Goal: Task Accomplishment & Management: Use online tool/utility

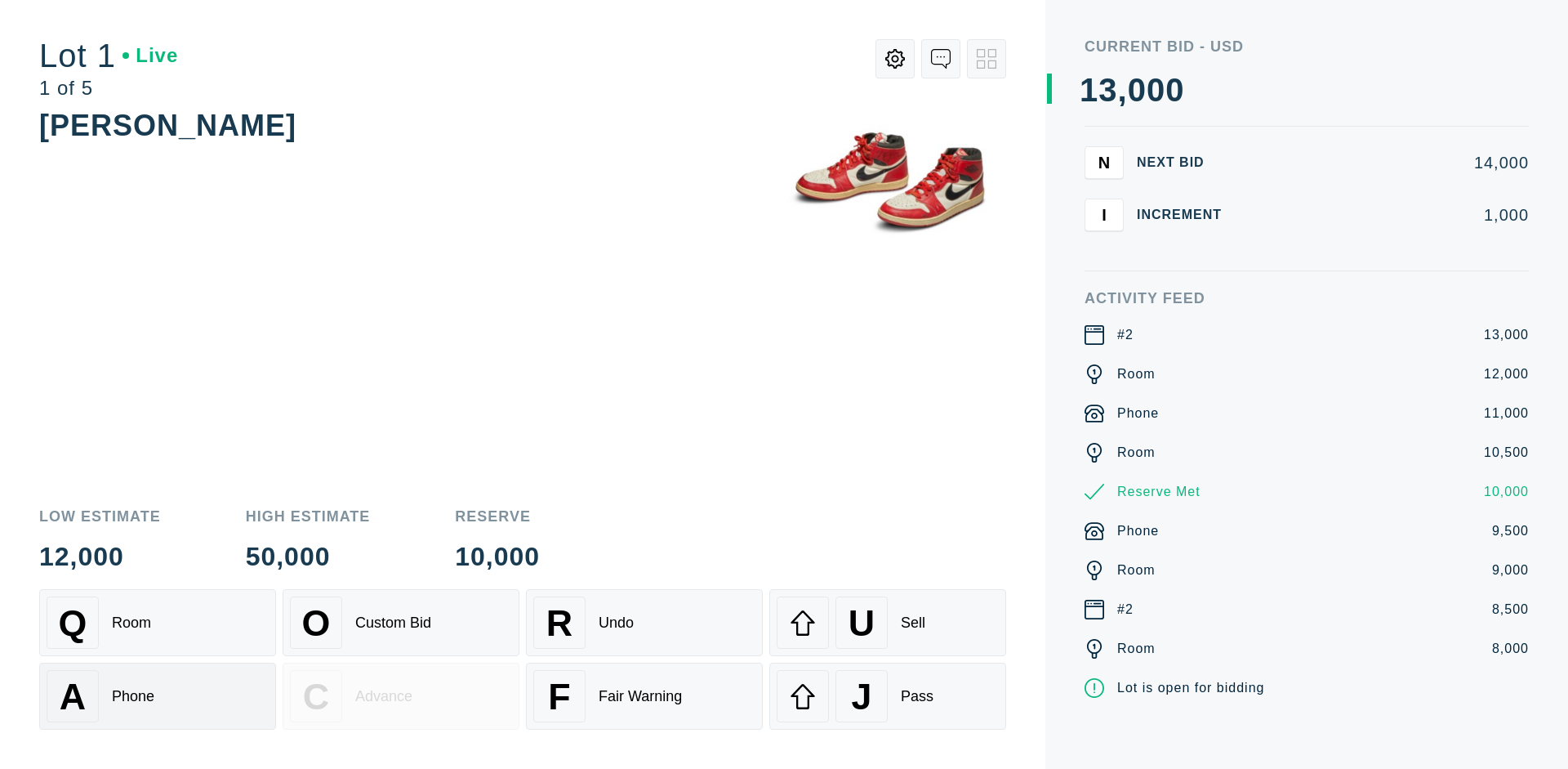
click at [157, 696] on div "A Phone" at bounding box center [157, 696] width 222 height 52
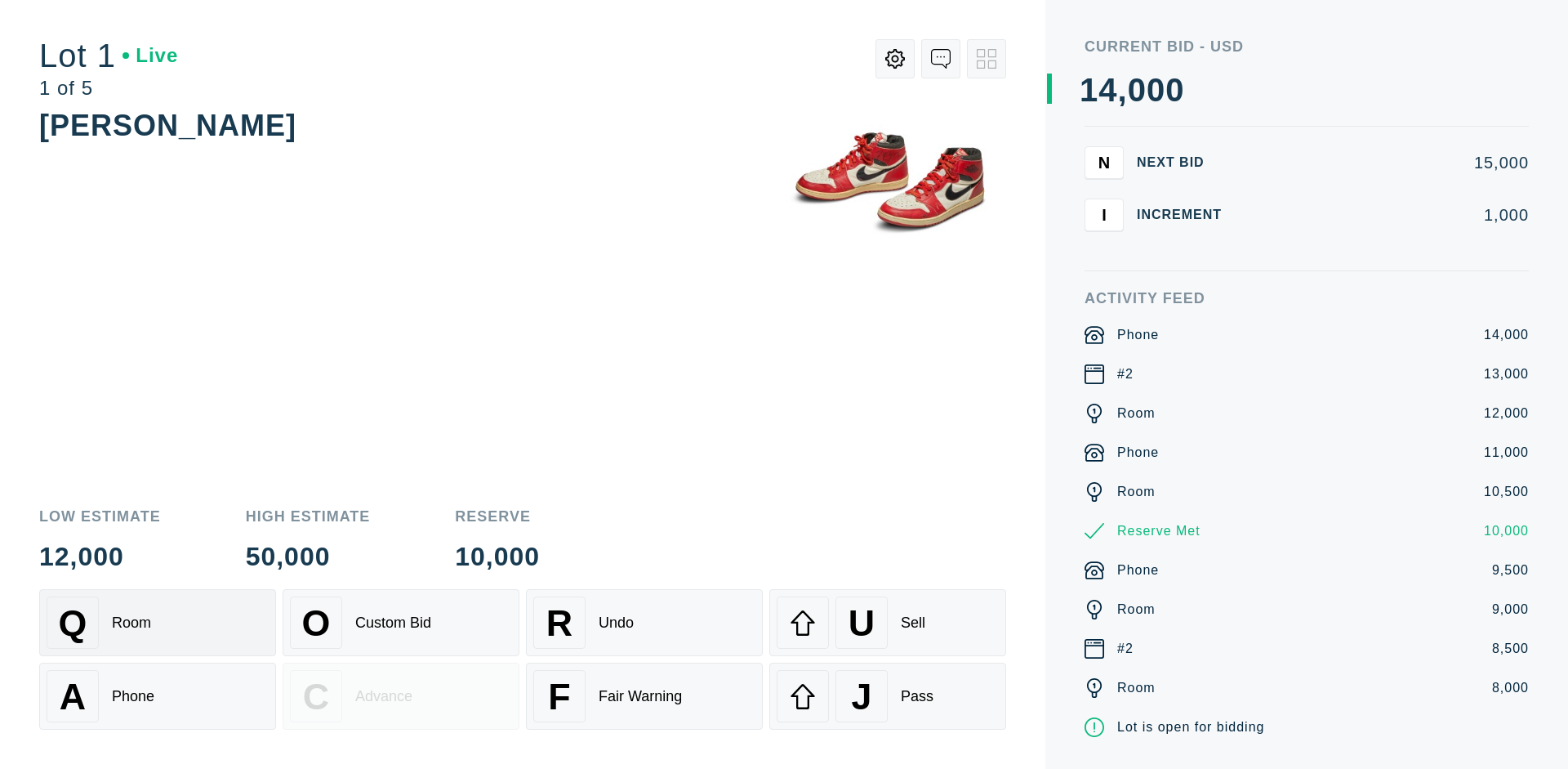
click at [157, 622] on div "Q Room" at bounding box center [157, 623] width 222 height 52
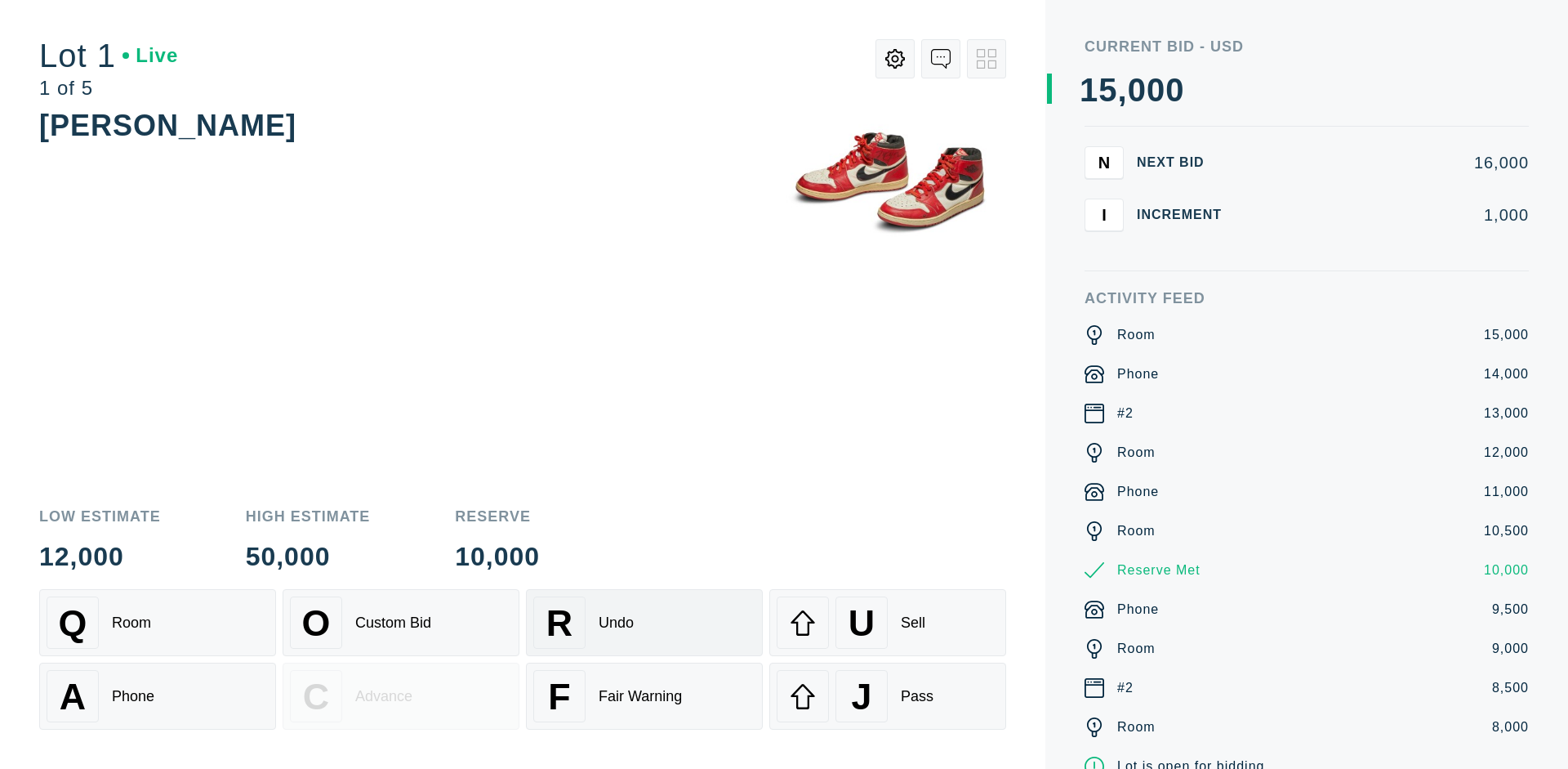
click at [645, 622] on div "R Undo" at bounding box center [645, 623] width 222 height 52
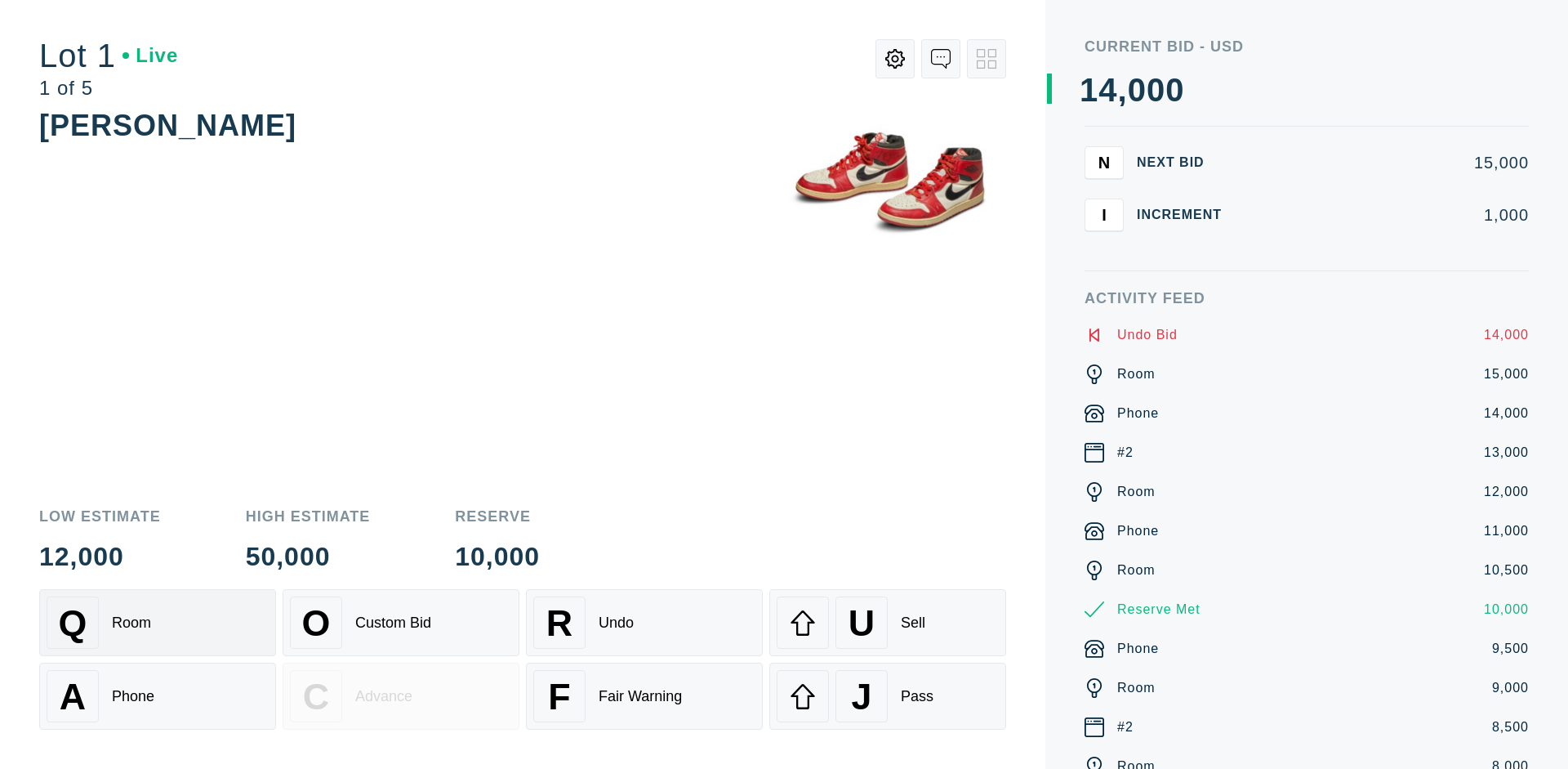
click at [157, 622] on div "Q Room" at bounding box center [157, 623] width 222 height 52
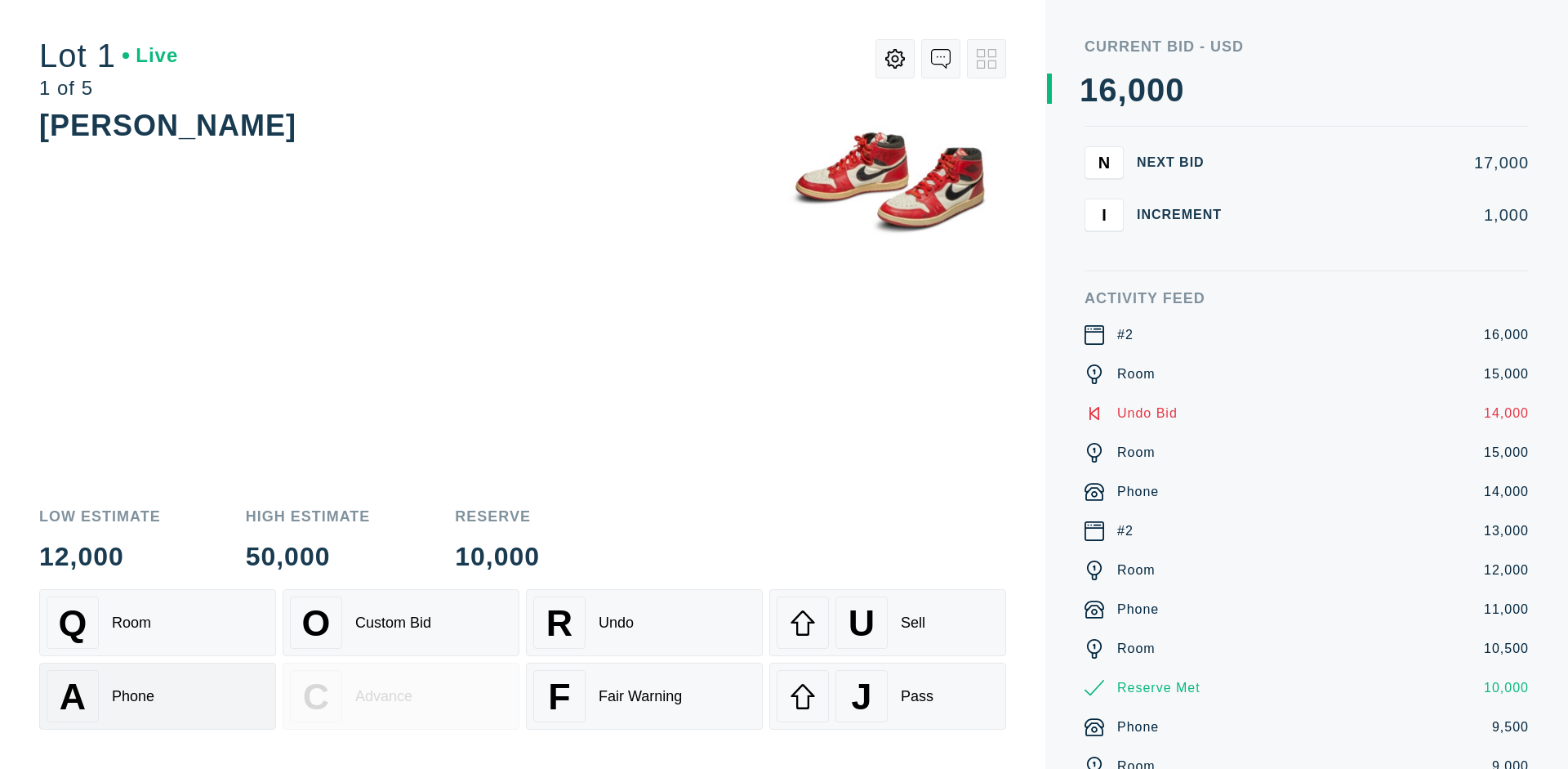
click at [157, 696] on div "A Phone" at bounding box center [157, 696] width 222 height 52
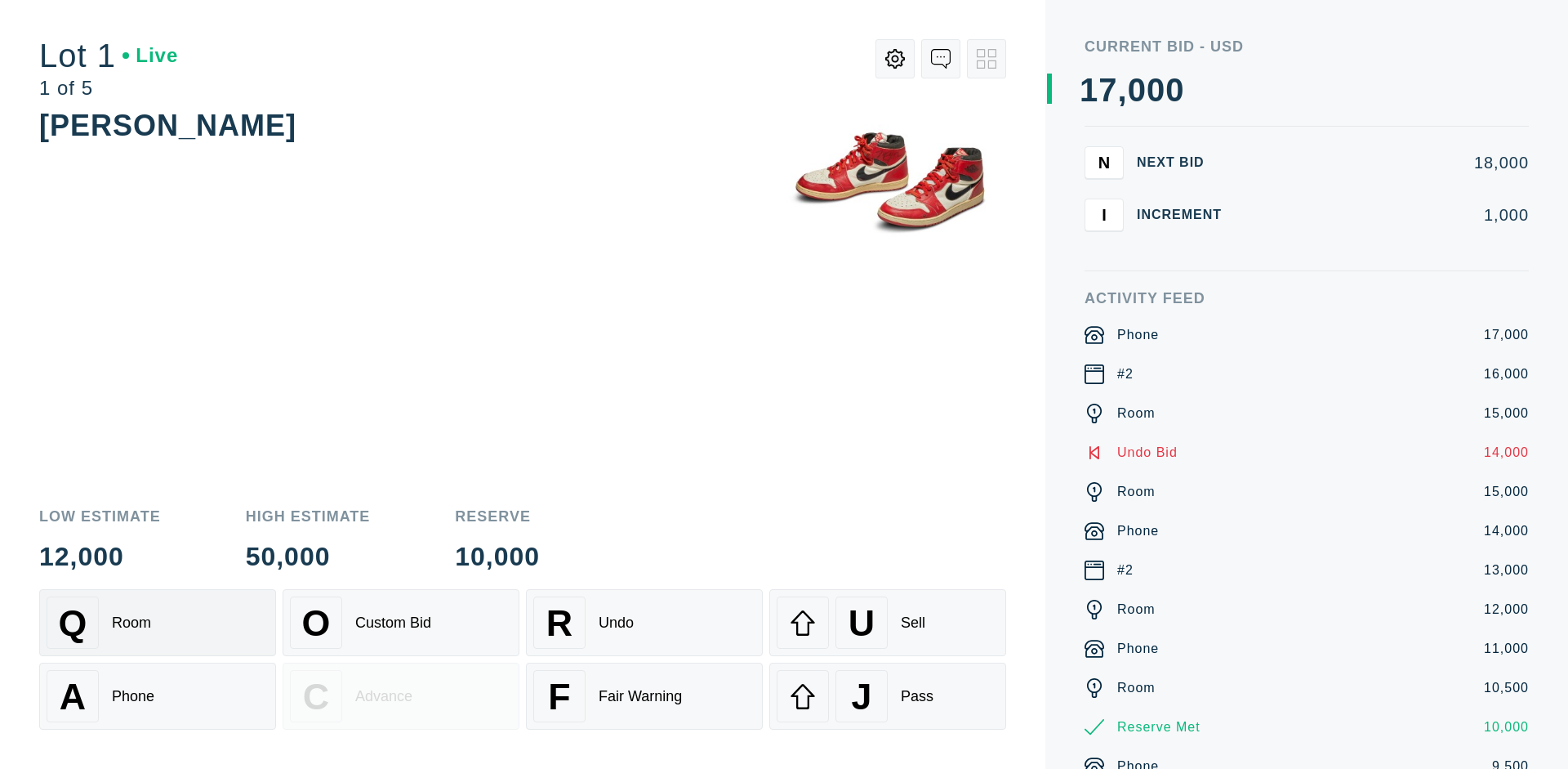
click at [157, 622] on div "Q Room" at bounding box center [157, 623] width 222 height 52
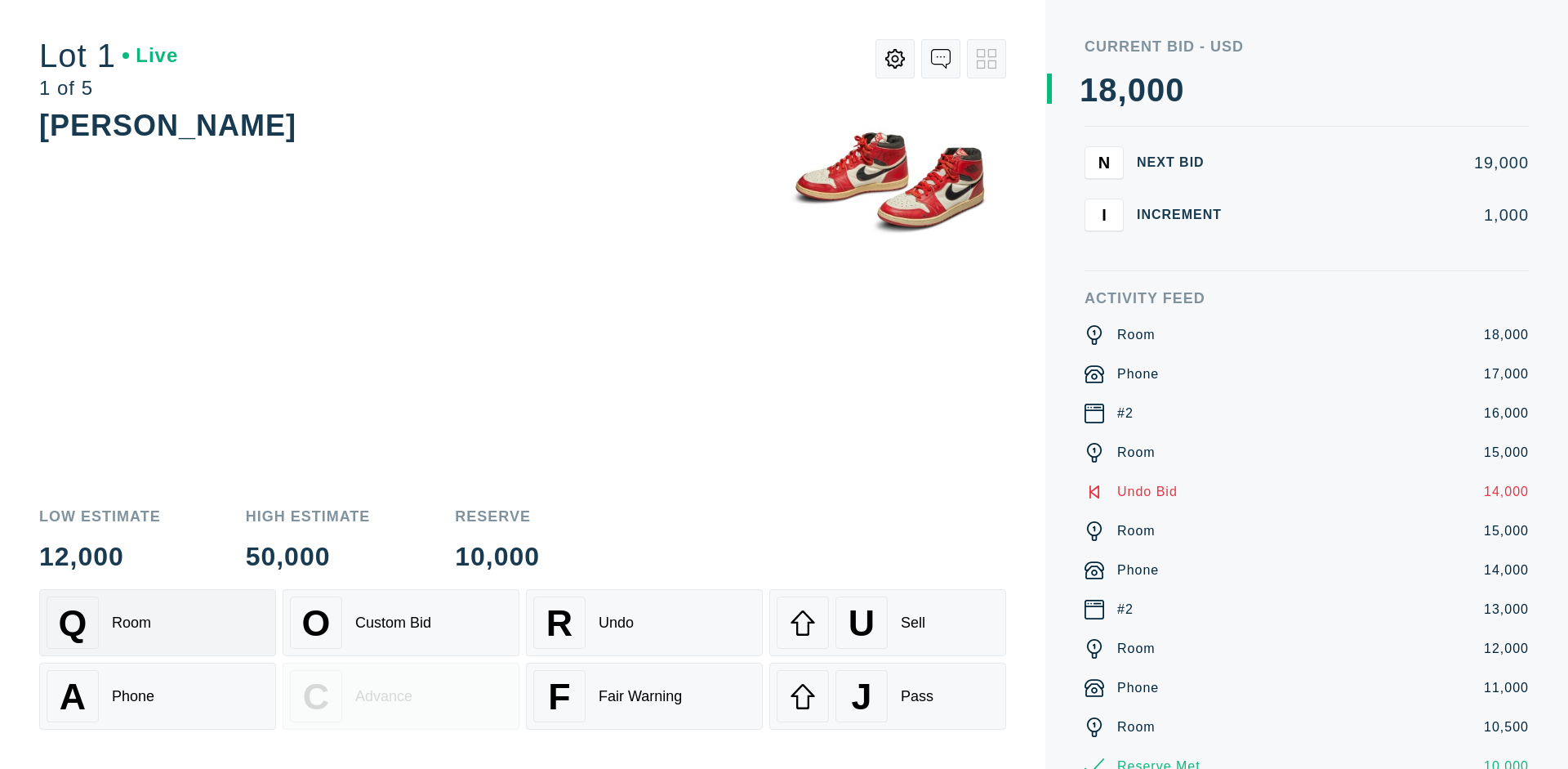
click at [645, 622] on div "R Undo" at bounding box center [645, 623] width 222 height 52
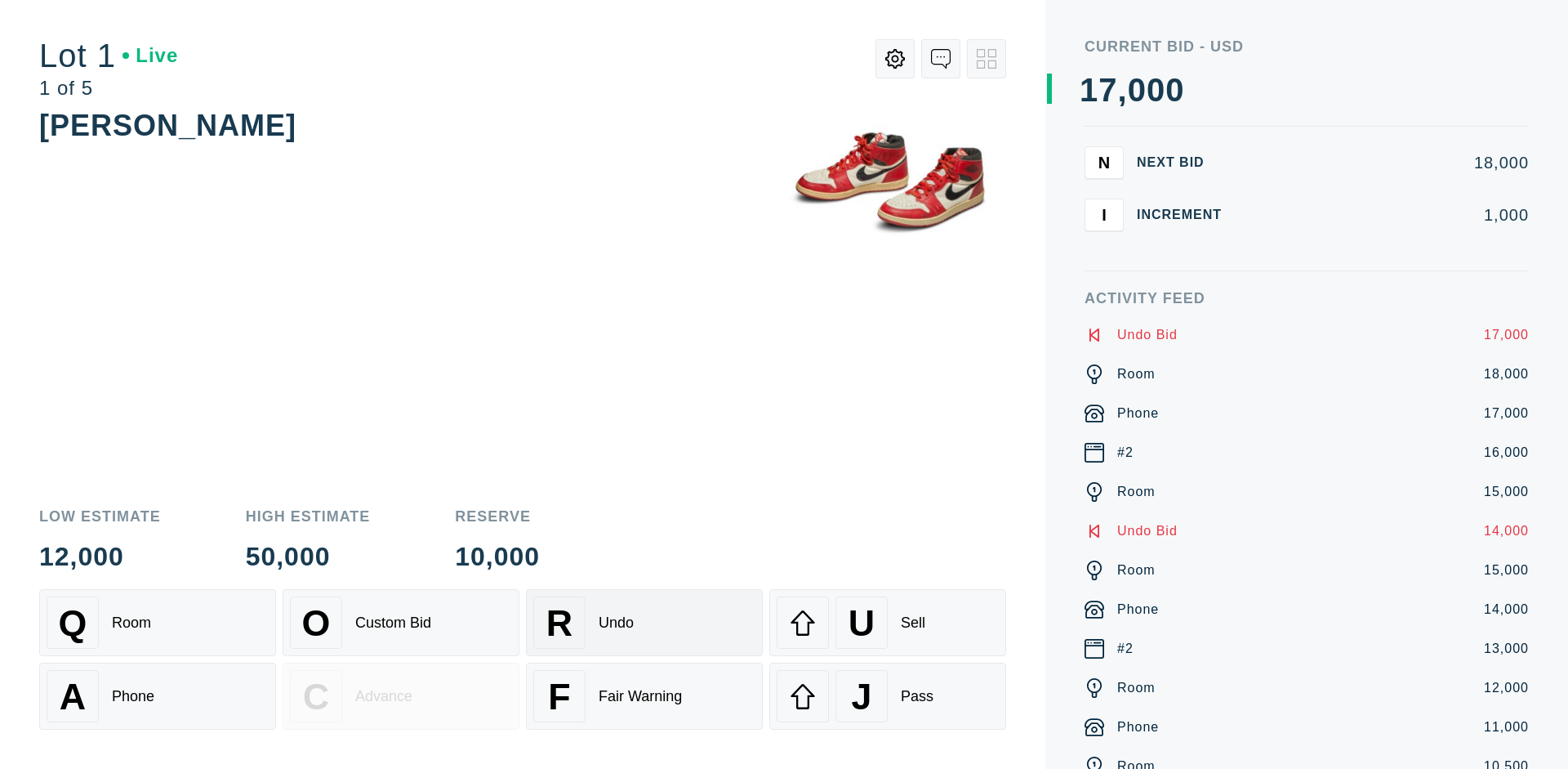
click at [888, 622] on div "U Sell" at bounding box center [888, 623] width 222 height 52
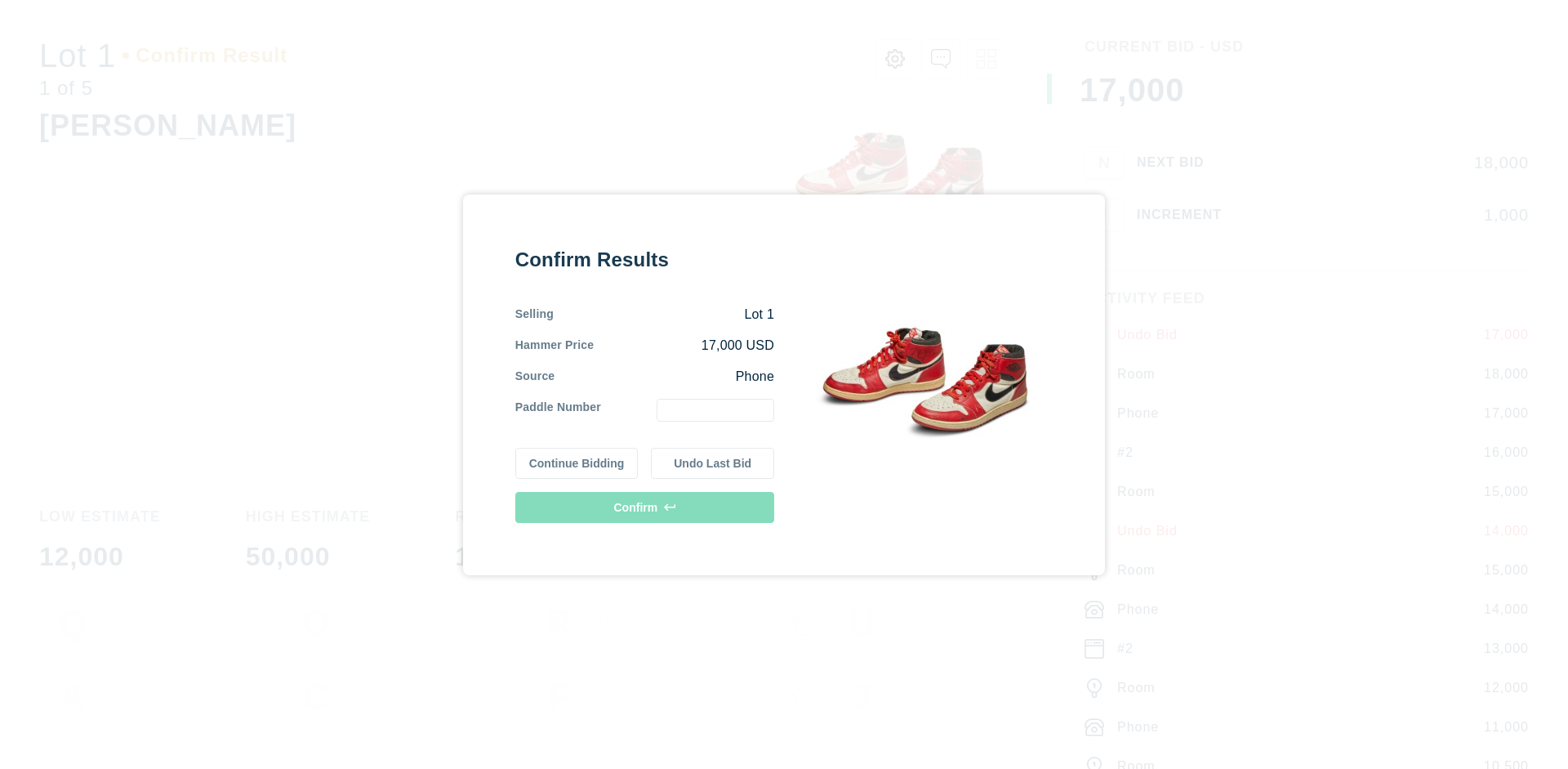
click at [577, 462] on button "Continue Bidding" at bounding box center [576, 463] width 123 height 31
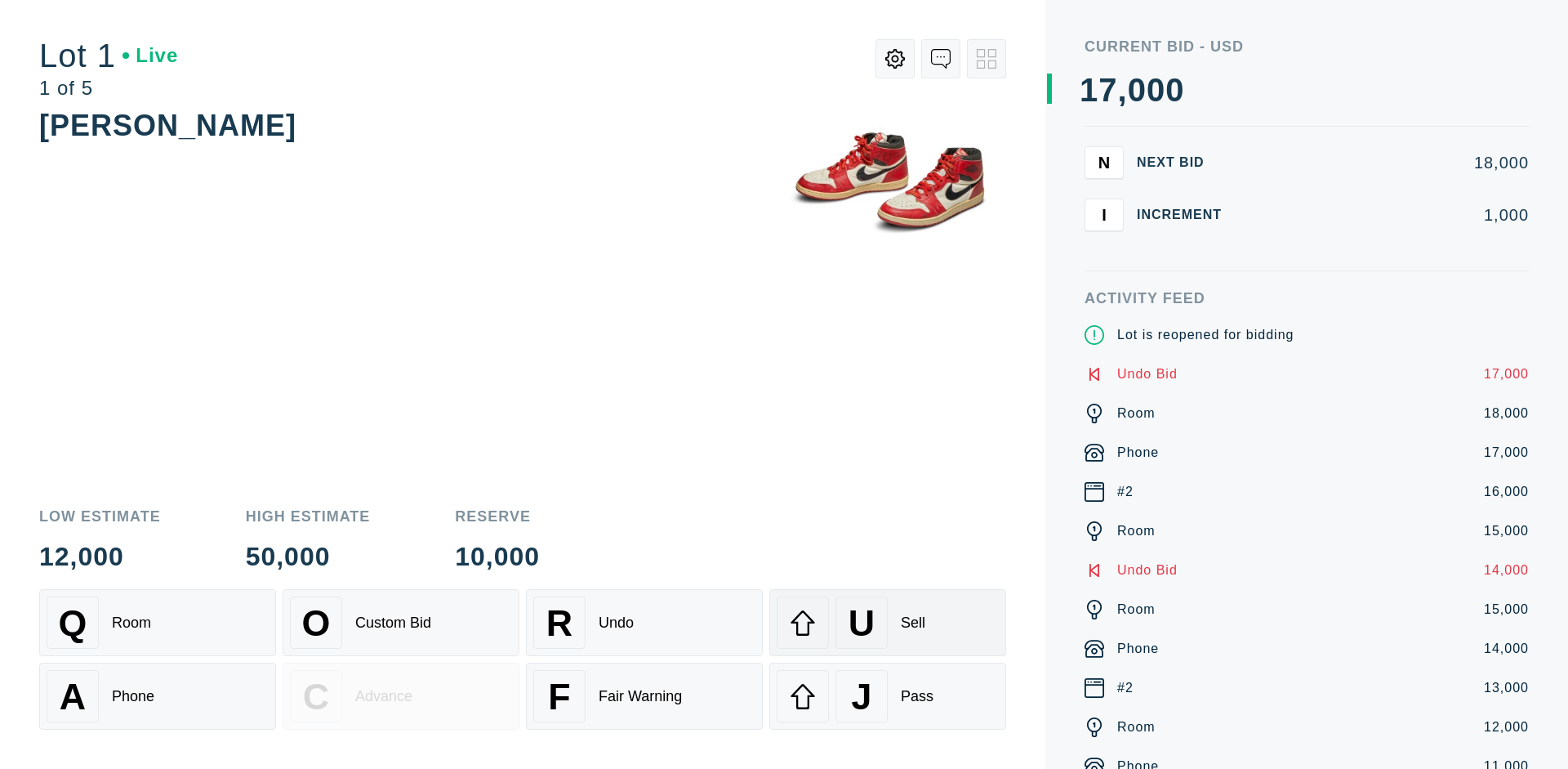
click at [888, 622] on div "U Sell" at bounding box center [888, 623] width 222 height 52
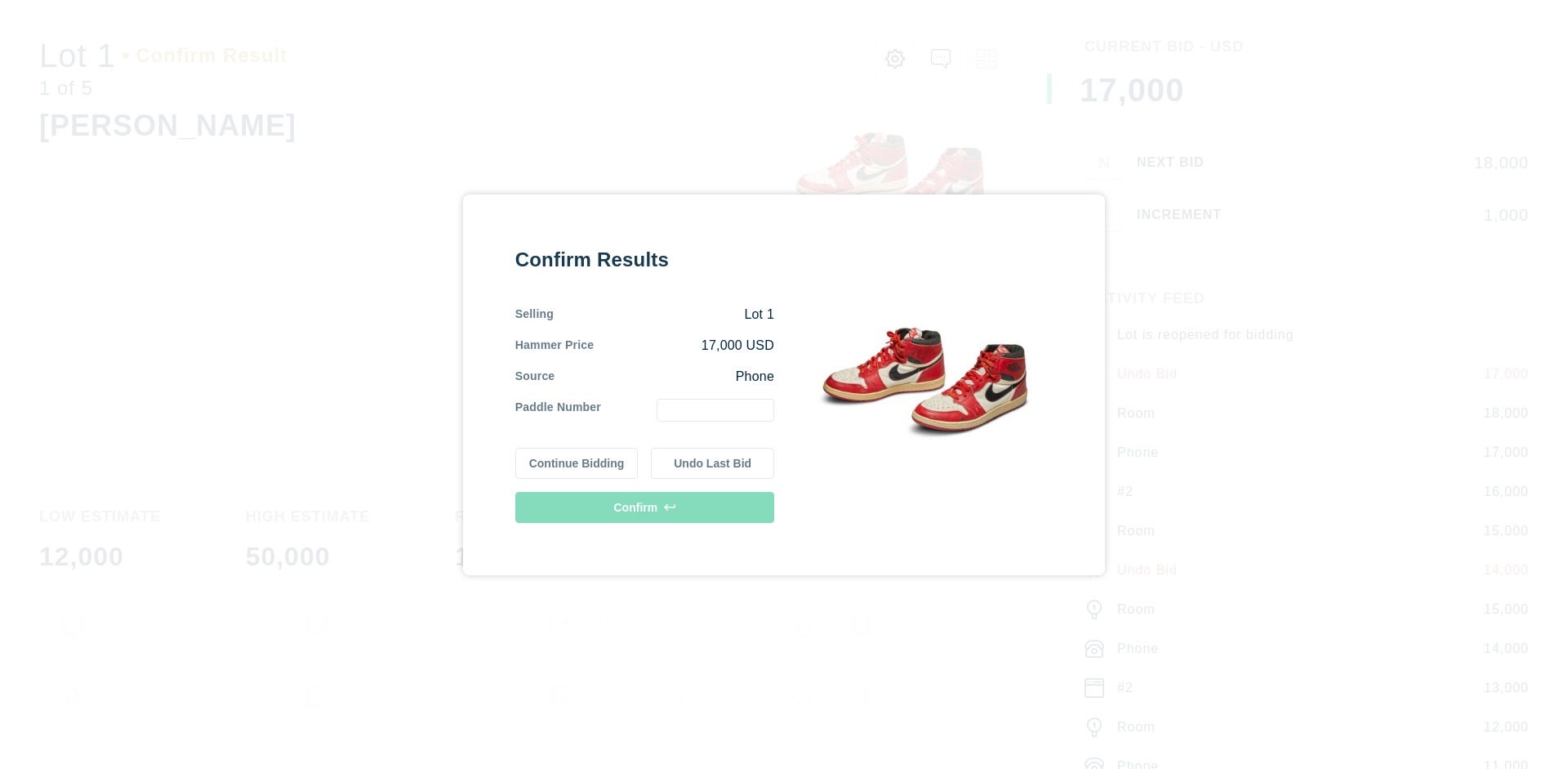
click at [713, 462] on button "Undo Last Bid" at bounding box center [712, 463] width 123 height 31
click at [577, 460] on button "Continue Bidding" at bounding box center [576, 460] width 123 height 31
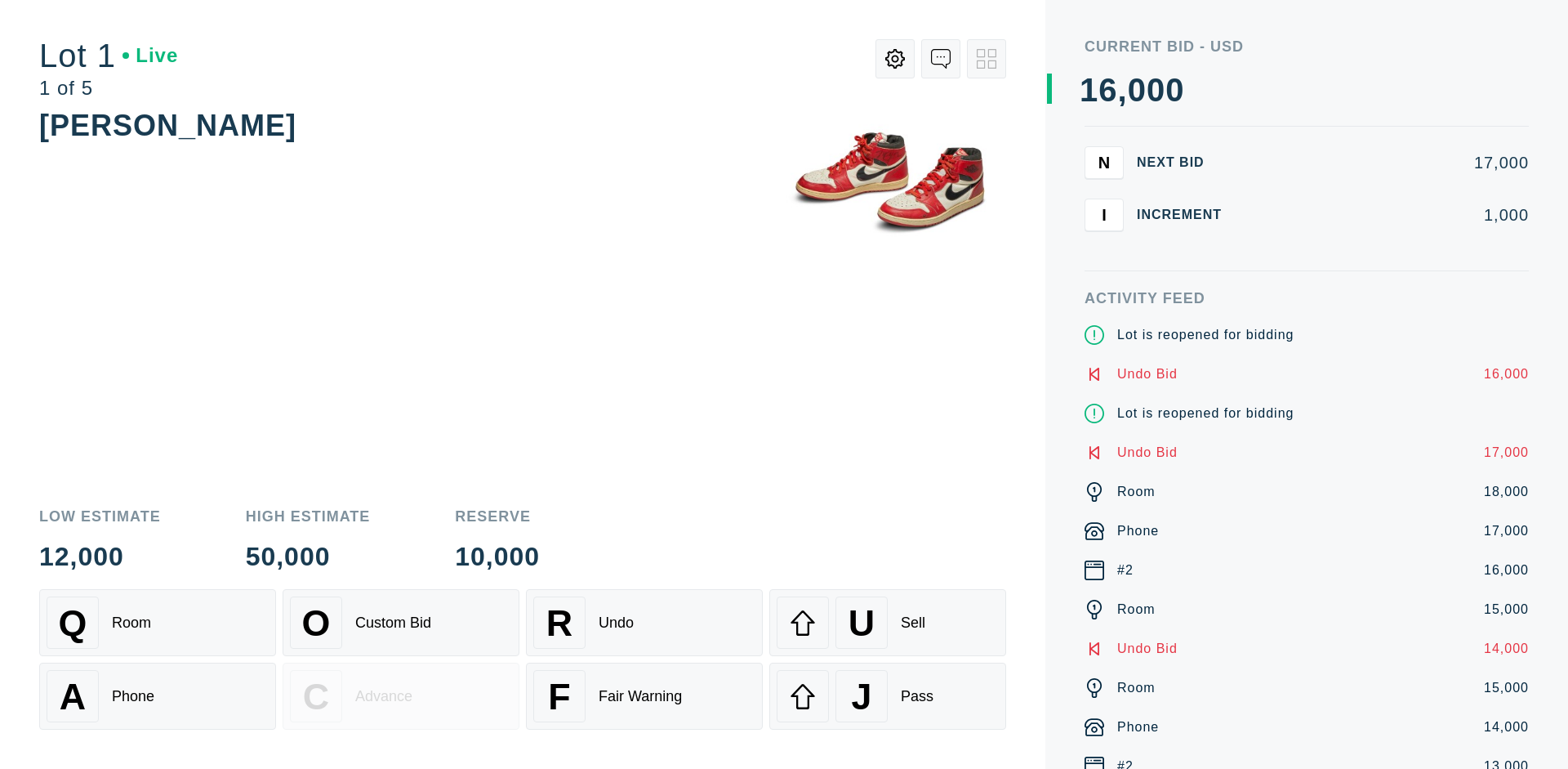
click at [888, 696] on div "J Pass" at bounding box center [888, 696] width 222 height 52
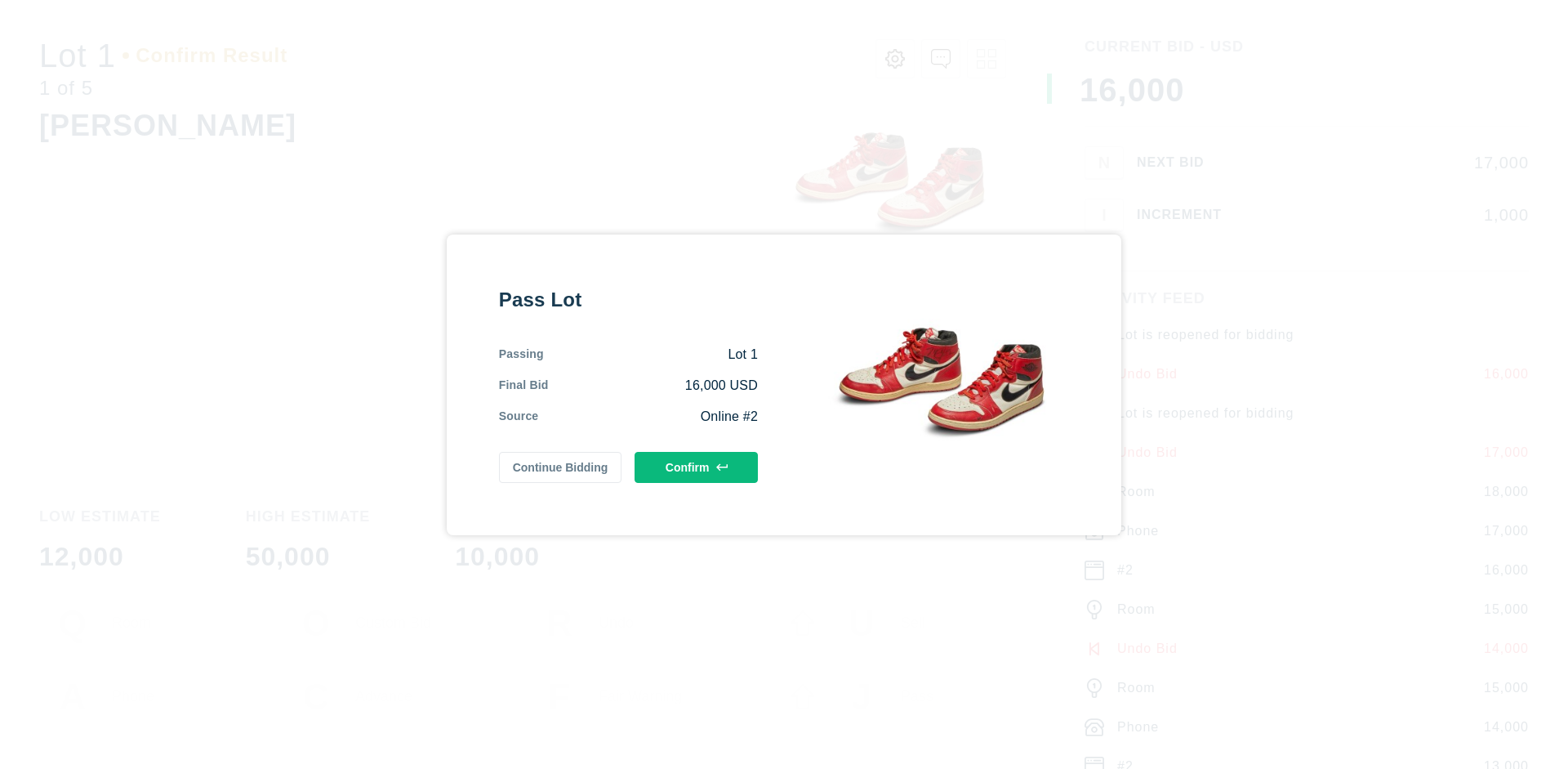
click at [696, 466] on button "Confirm" at bounding box center [695, 466] width 123 height 31
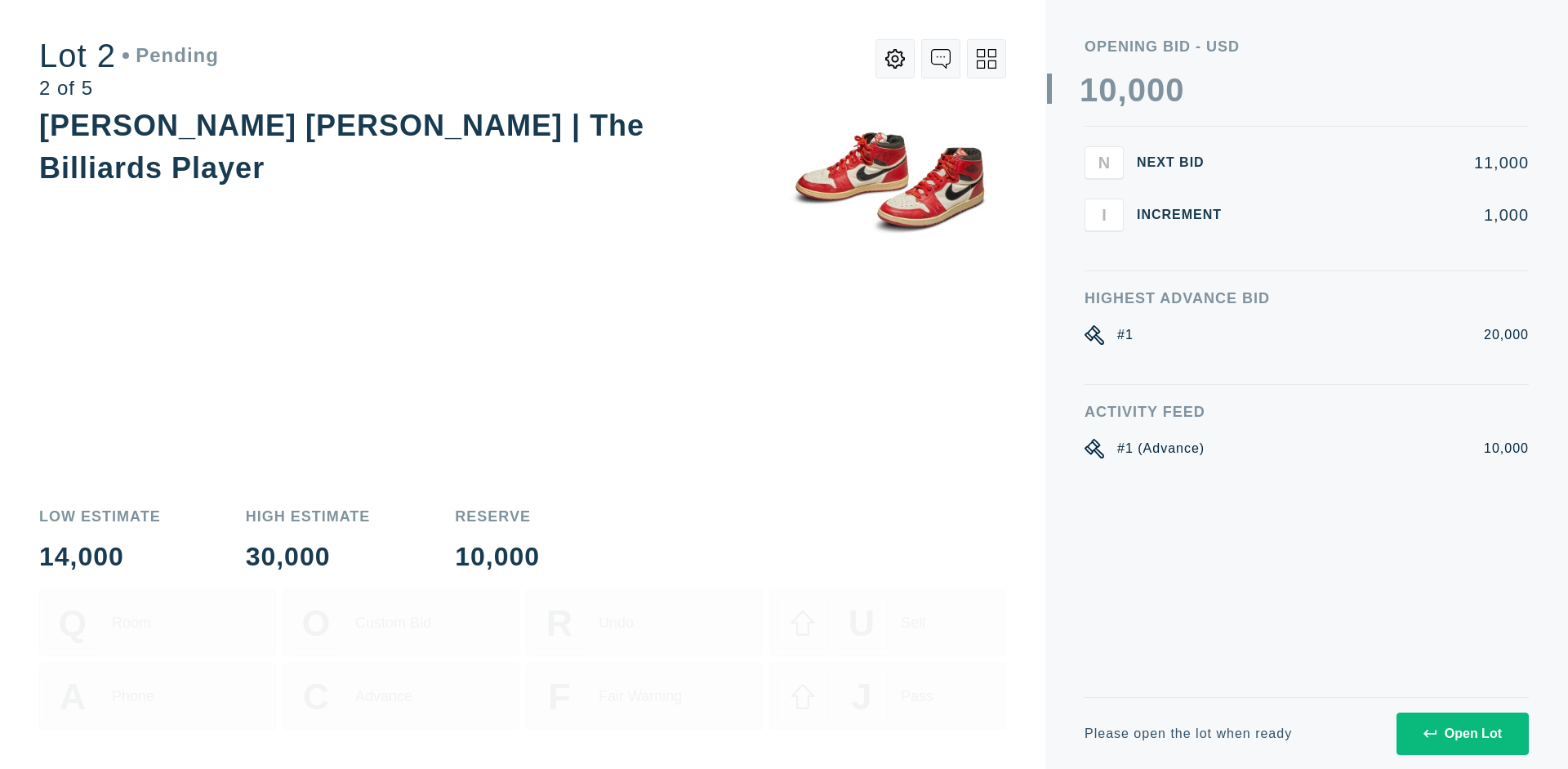
click at [1461, 732] on div "Open Lot" at bounding box center [1462, 733] width 79 height 15
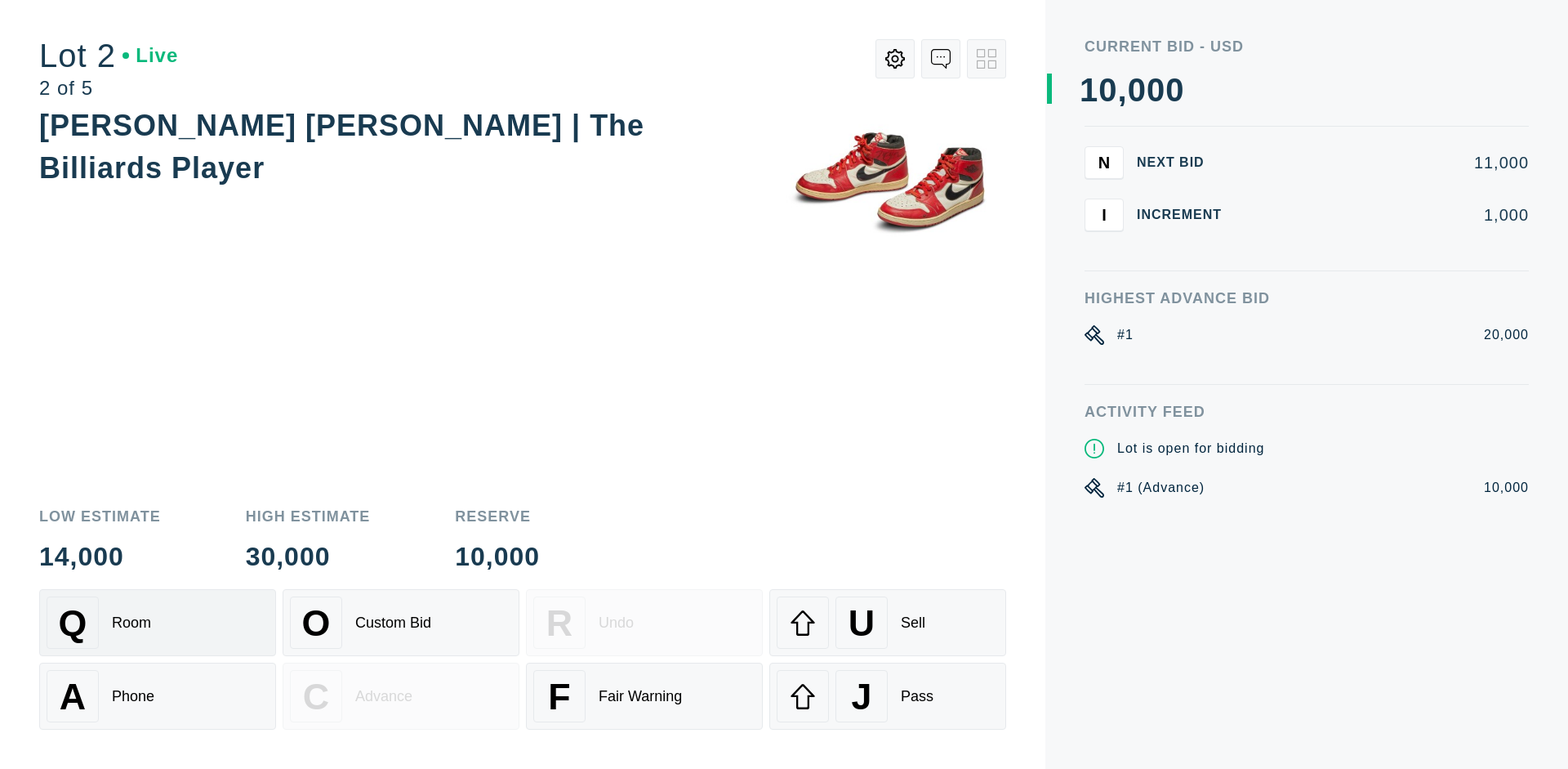
click at [157, 622] on div "Q Room" at bounding box center [157, 623] width 222 height 52
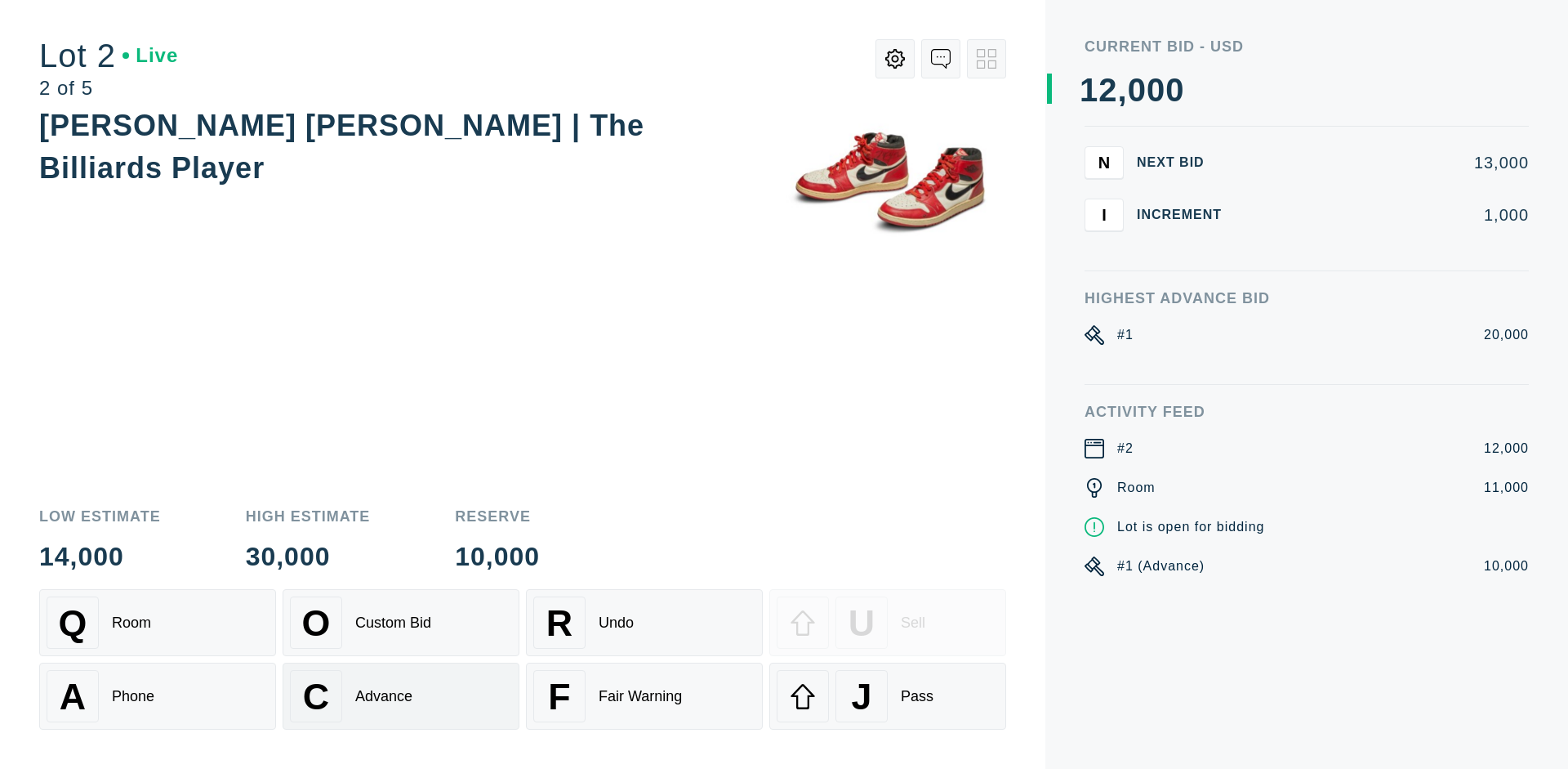
click at [401, 696] on div "Advance" at bounding box center [383, 696] width 57 height 17
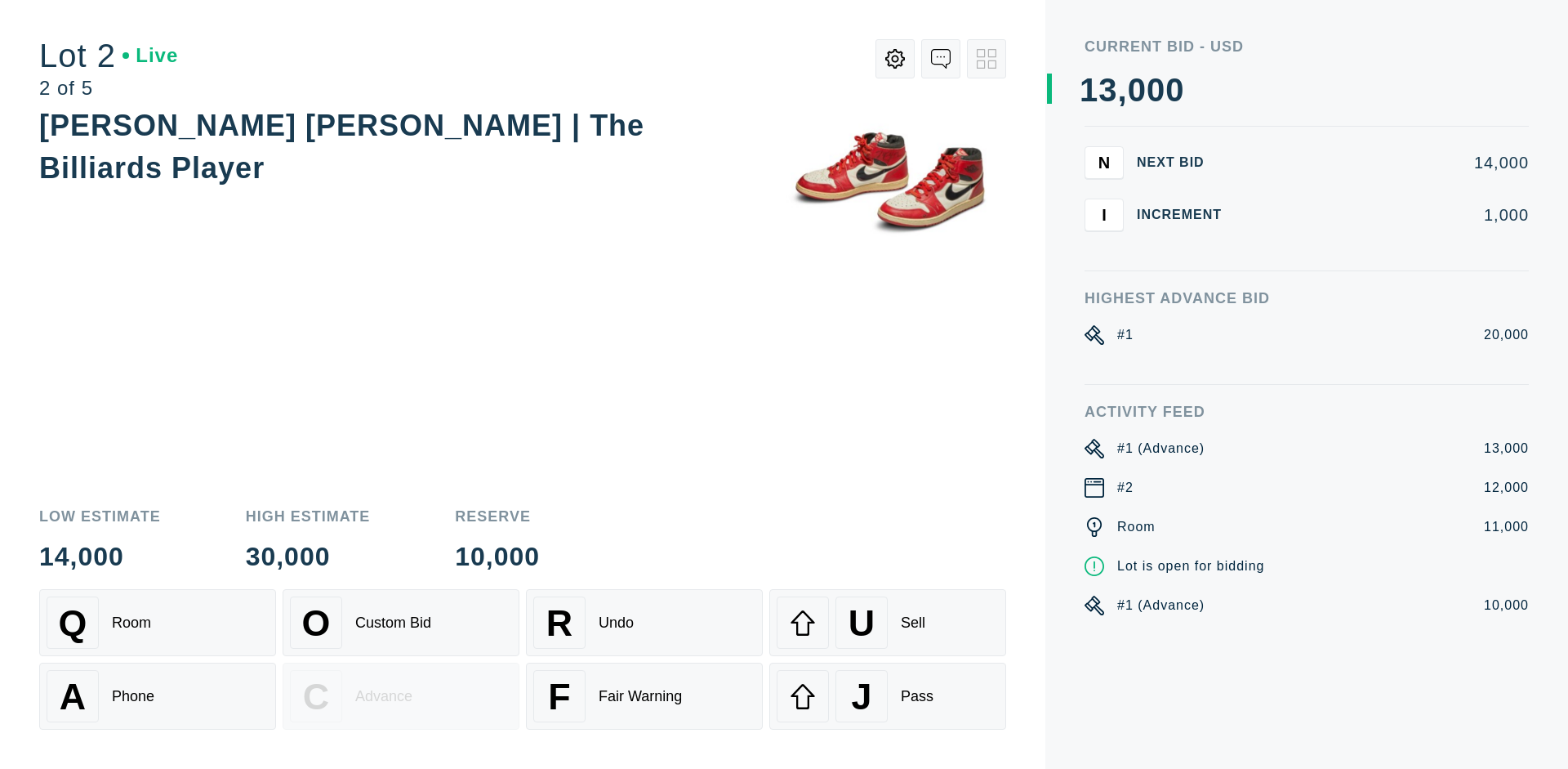
click at [888, 622] on div "U Sell" at bounding box center [888, 623] width 222 height 52
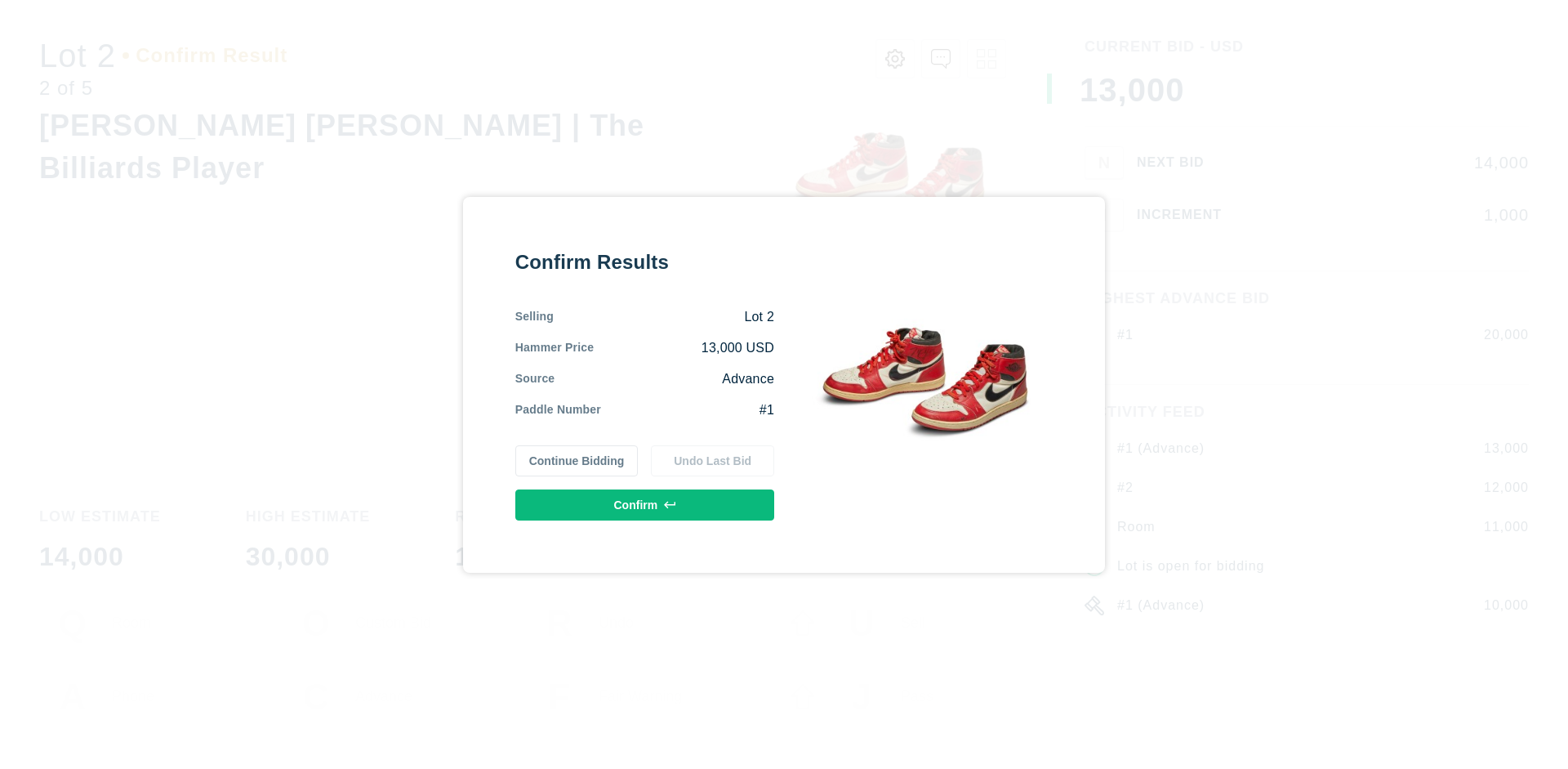
click at [645, 504] on button "Confirm" at bounding box center [645, 504] width 259 height 31
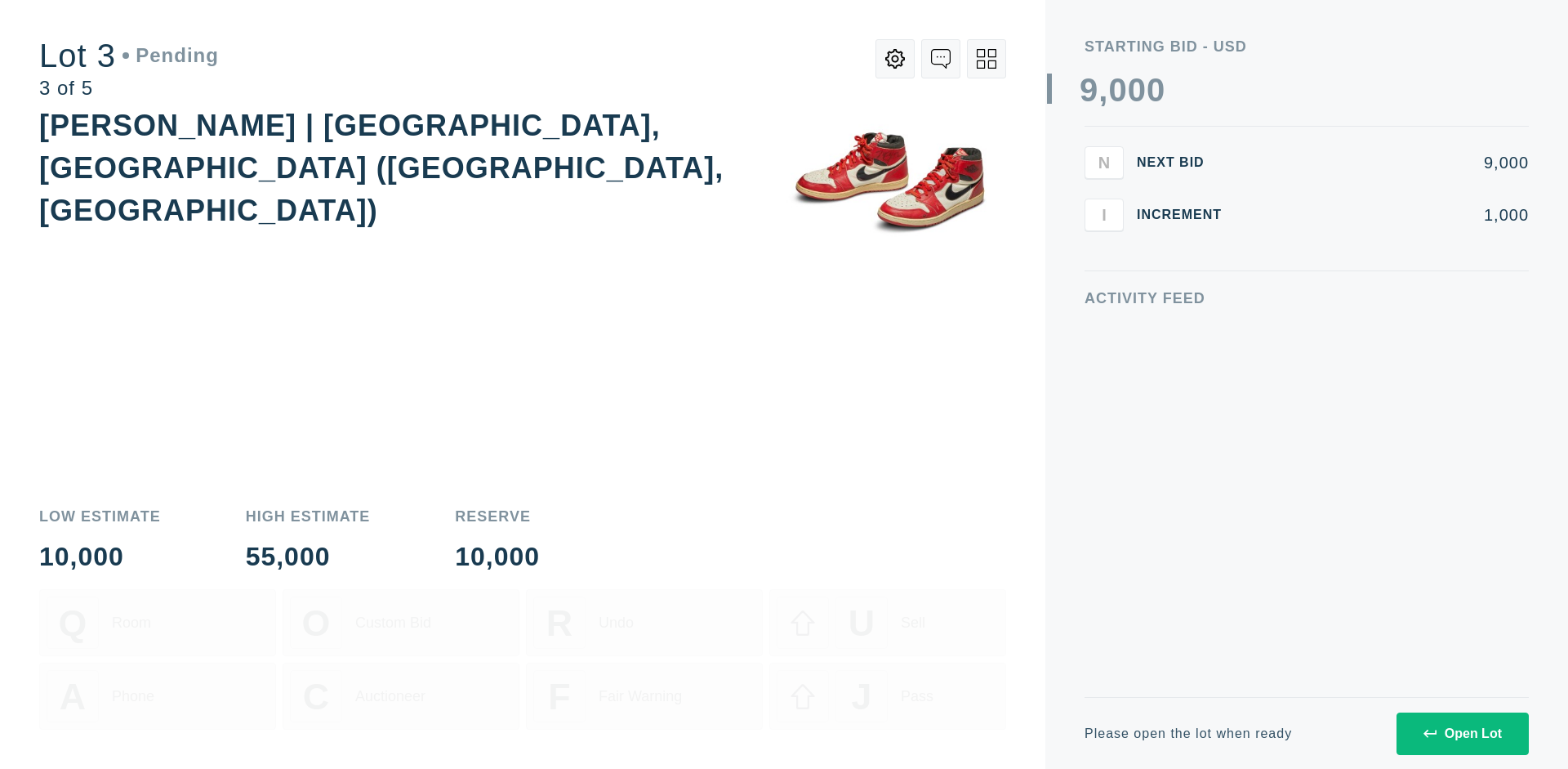
click at [1461, 732] on div "Open Lot" at bounding box center [1462, 733] width 79 height 15
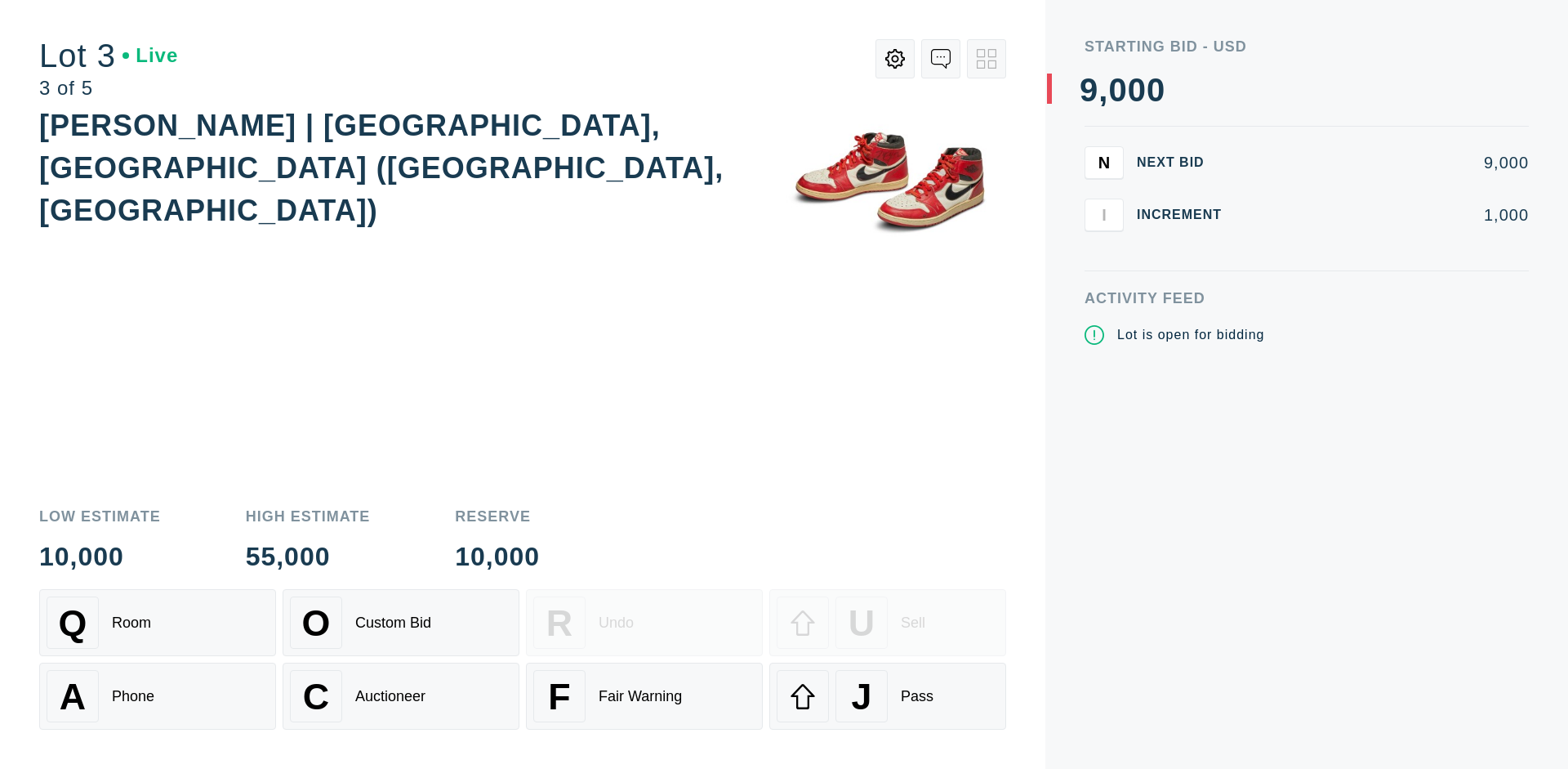
click at [888, 696] on div "J Pass" at bounding box center [888, 696] width 222 height 52
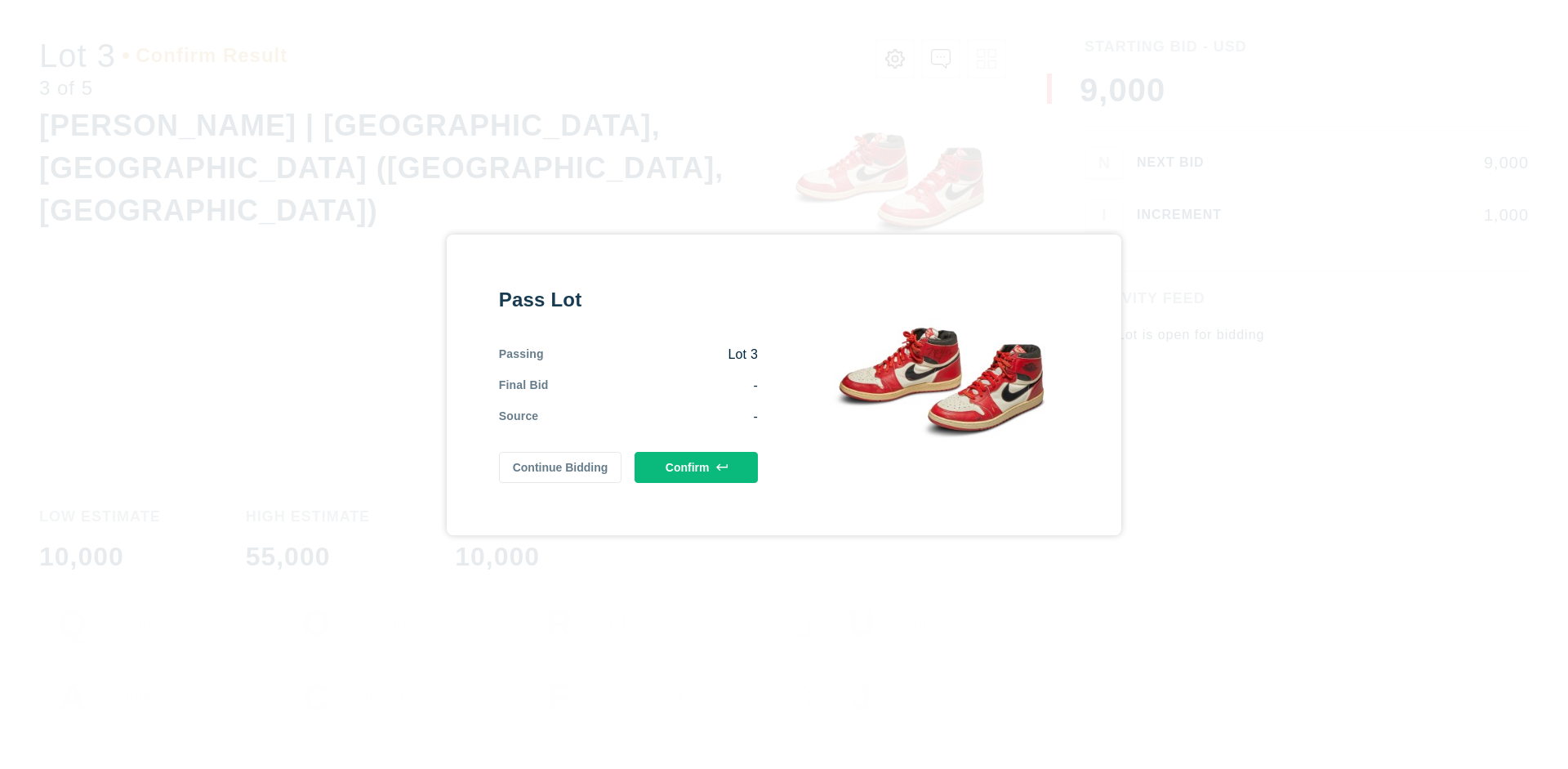
click at [696, 466] on button "Confirm" at bounding box center [695, 466] width 123 height 31
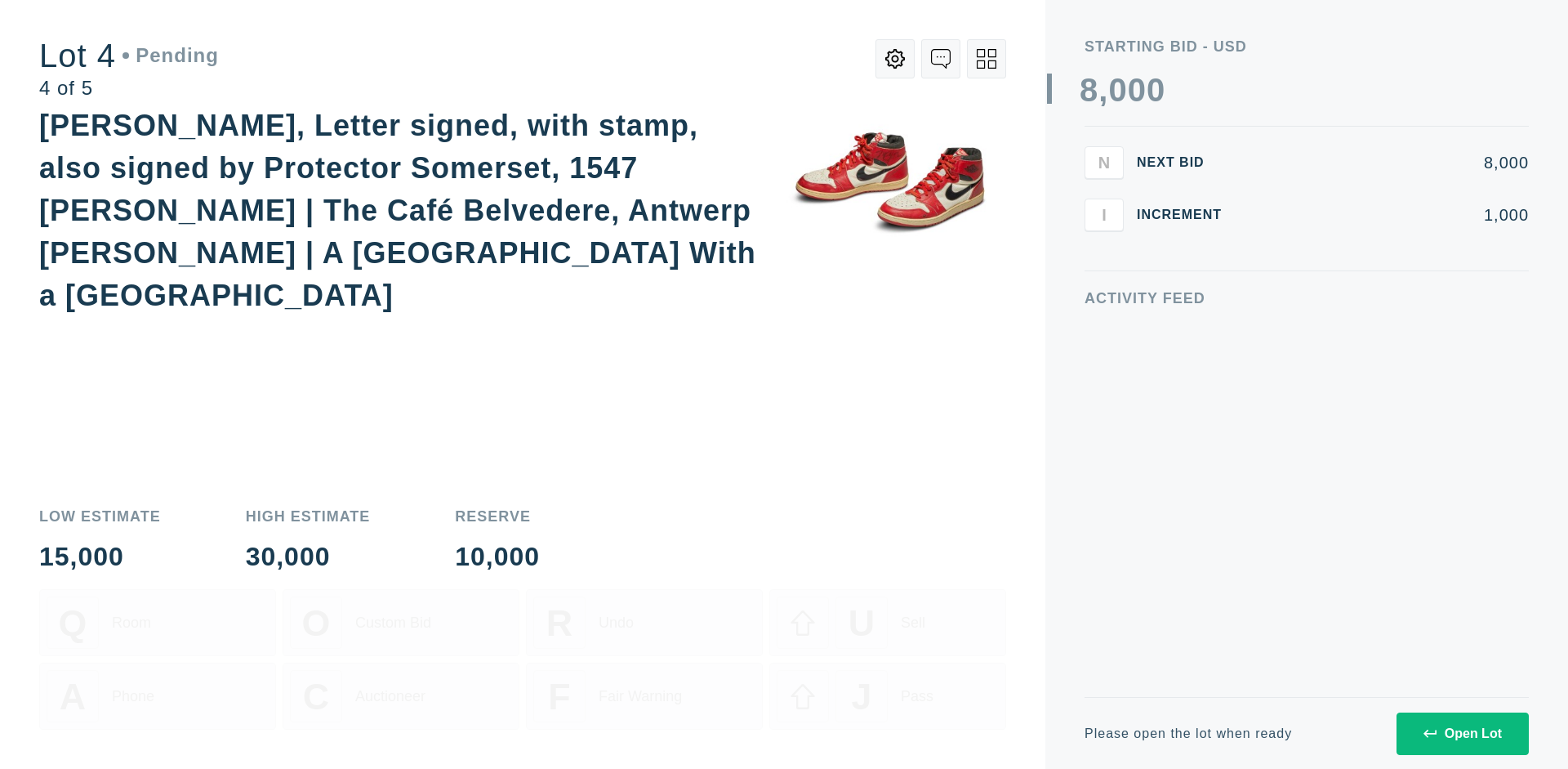
click at [1461, 732] on div "Open Lot" at bounding box center [1462, 733] width 79 height 15
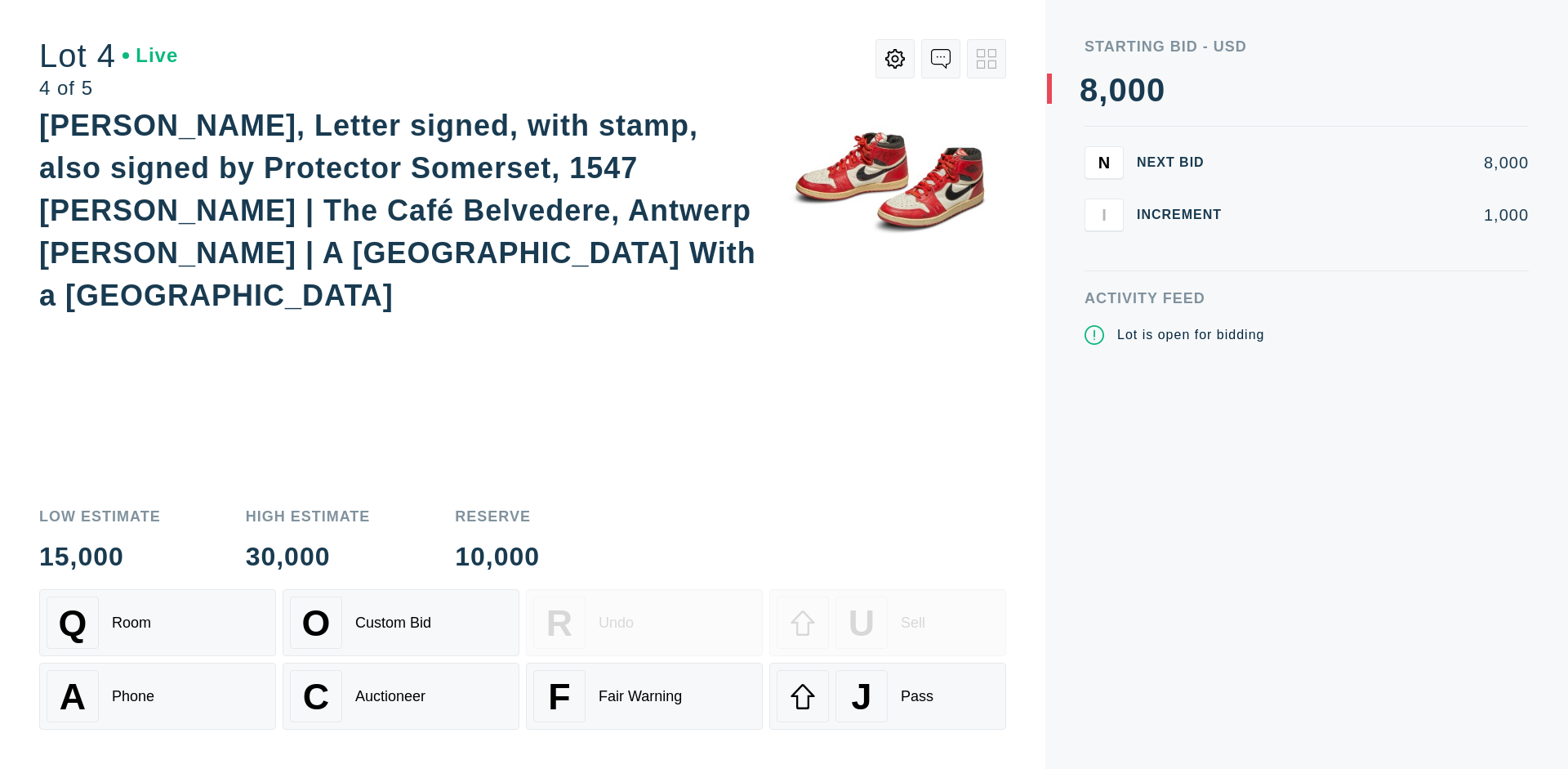
click at [157, 622] on div "Q Room" at bounding box center [157, 623] width 222 height 52
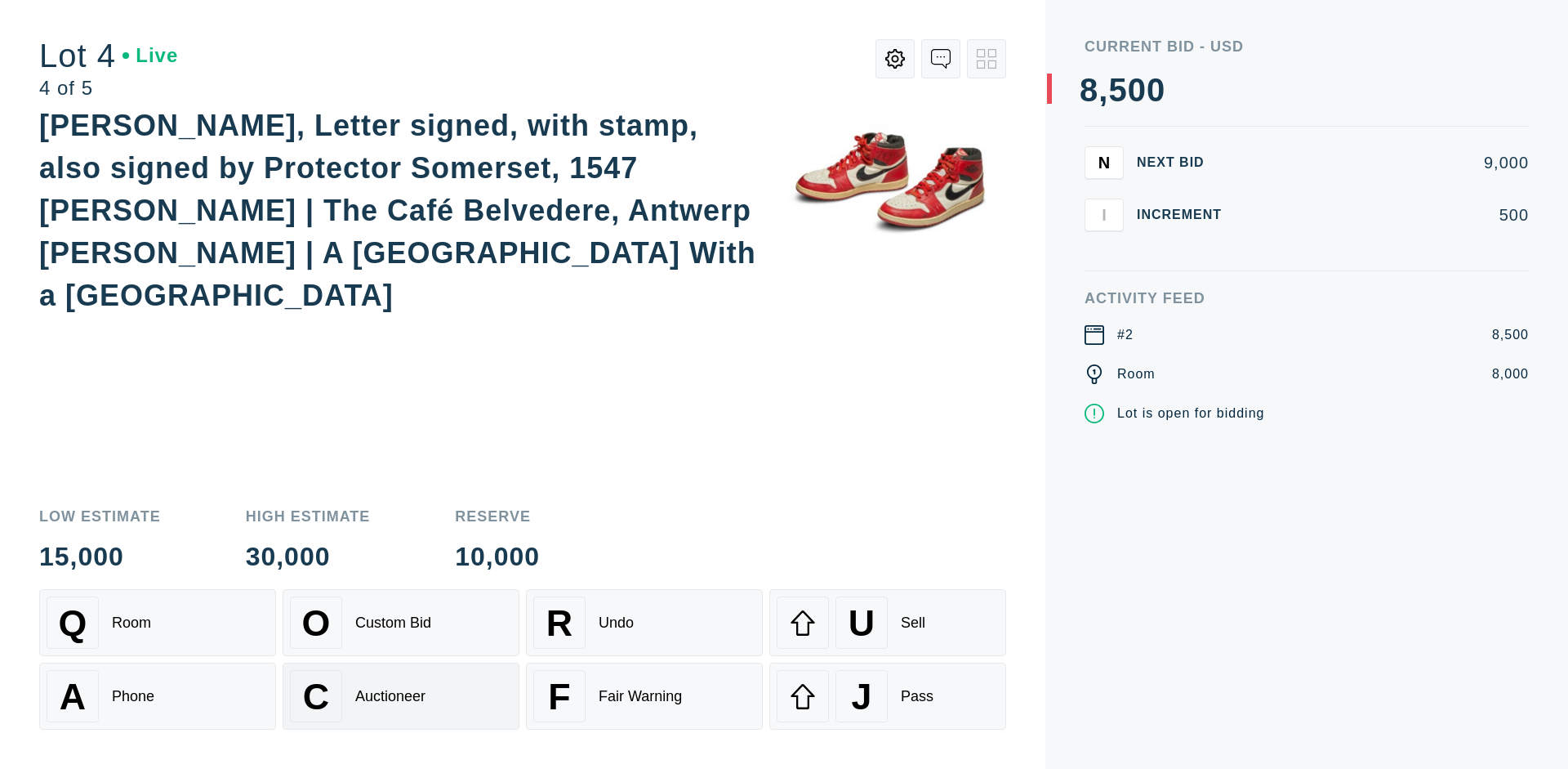
click at [401, 696] on div "Auctioneer" at bounding box center [390, 696] width 70 height 17
click at [888, 696] on div "J Pass" at bounding box center [888, 696] width 222 height 52
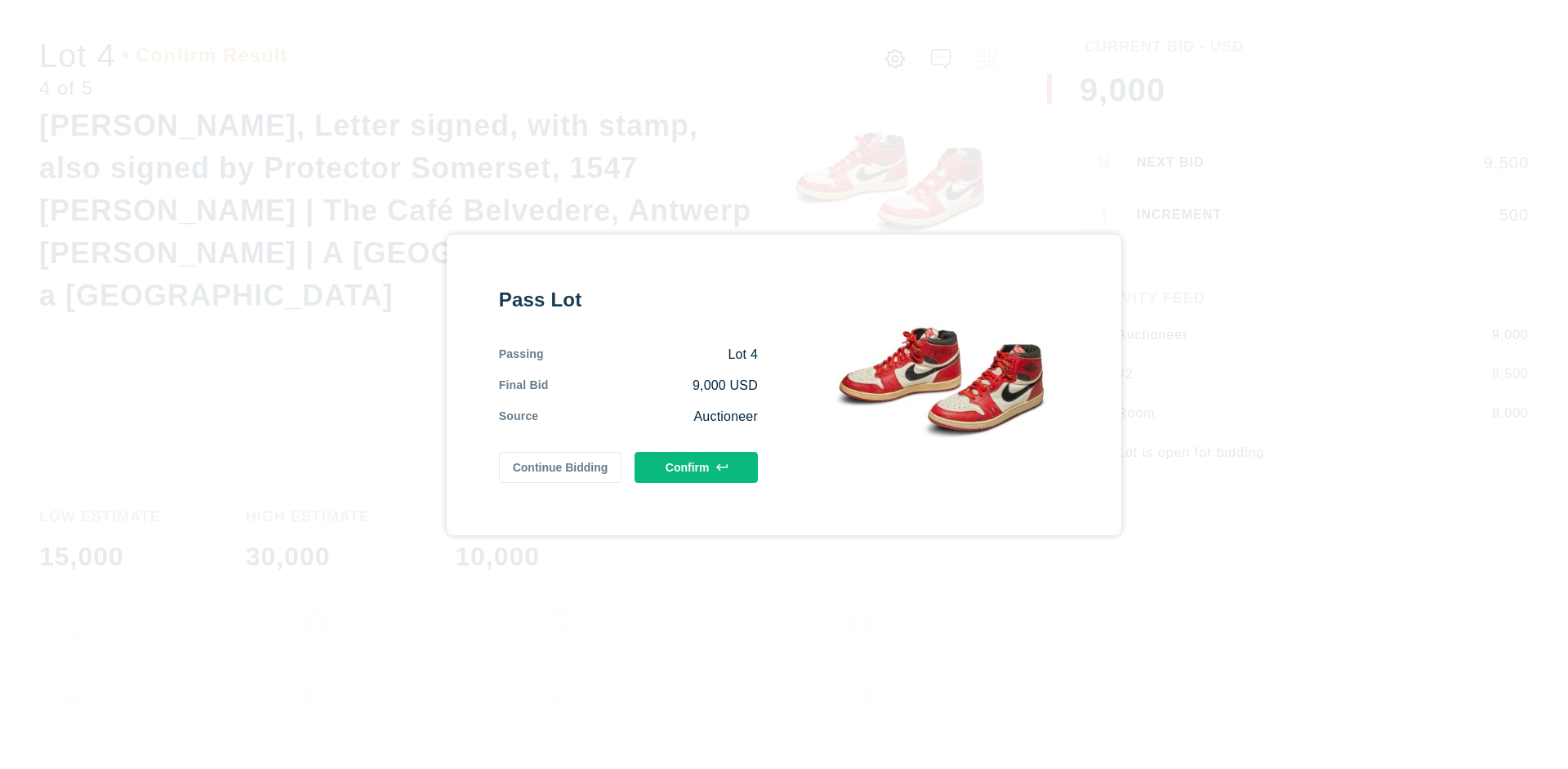
click at [696, 466] on button "Confirm" at bounding box center [695, 466] width 123 height 31
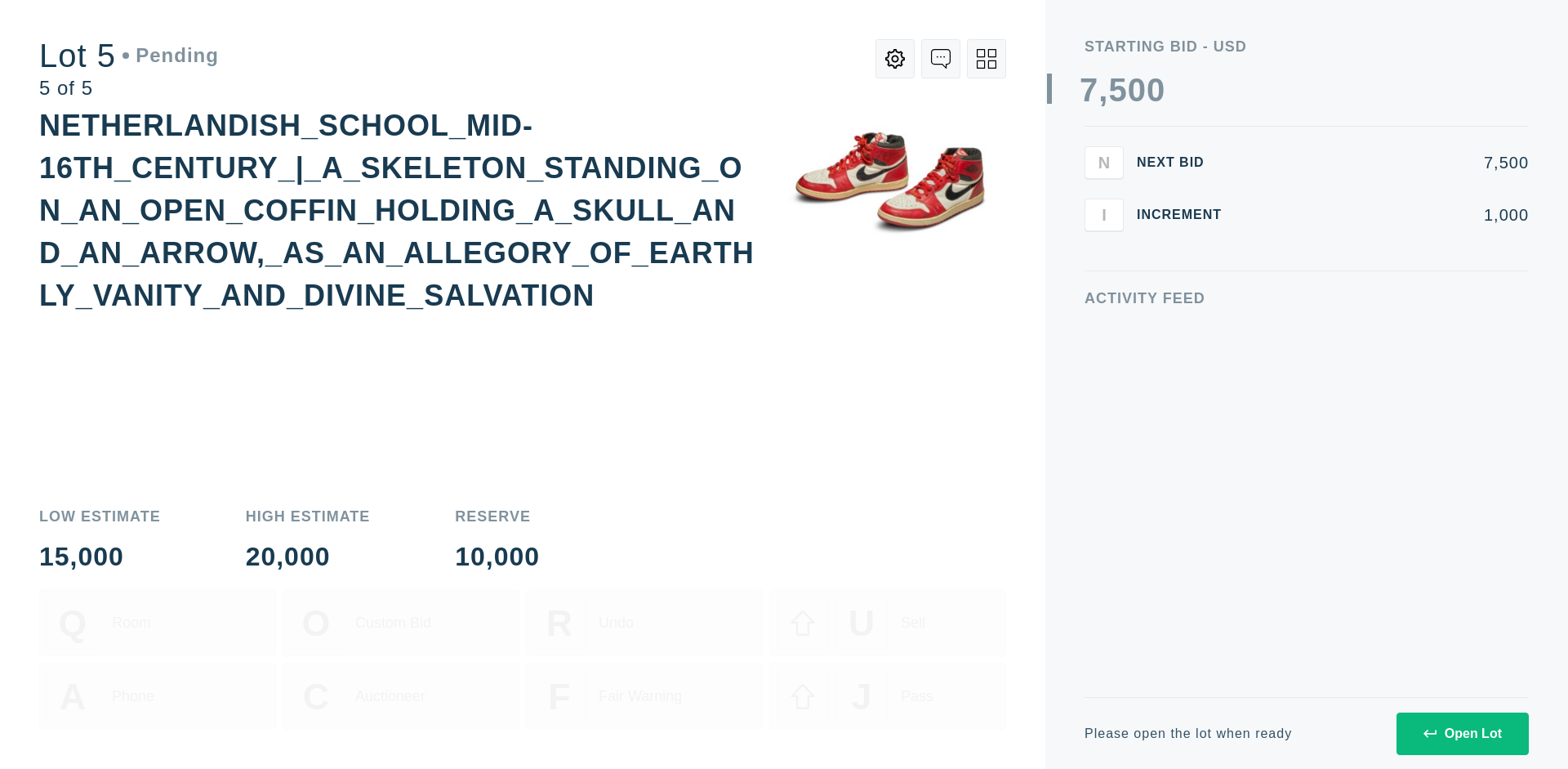
click at [1461, 732] on div "Open Lot" at bounding box center [1462, 733] width 79 height 15
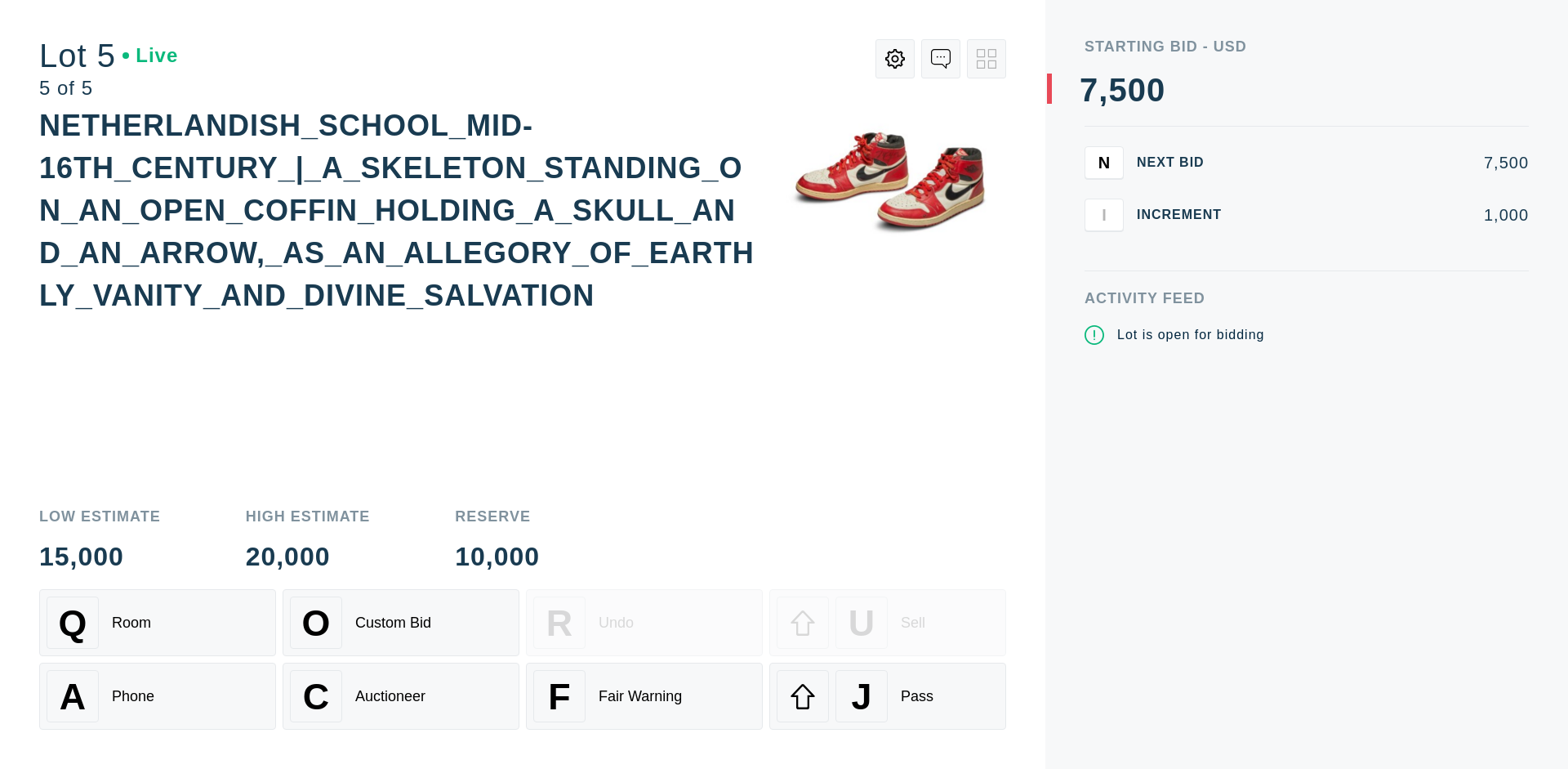
click at [157, 622] on div "Q Room" at bounding box center [157, 623] width 222 height 52
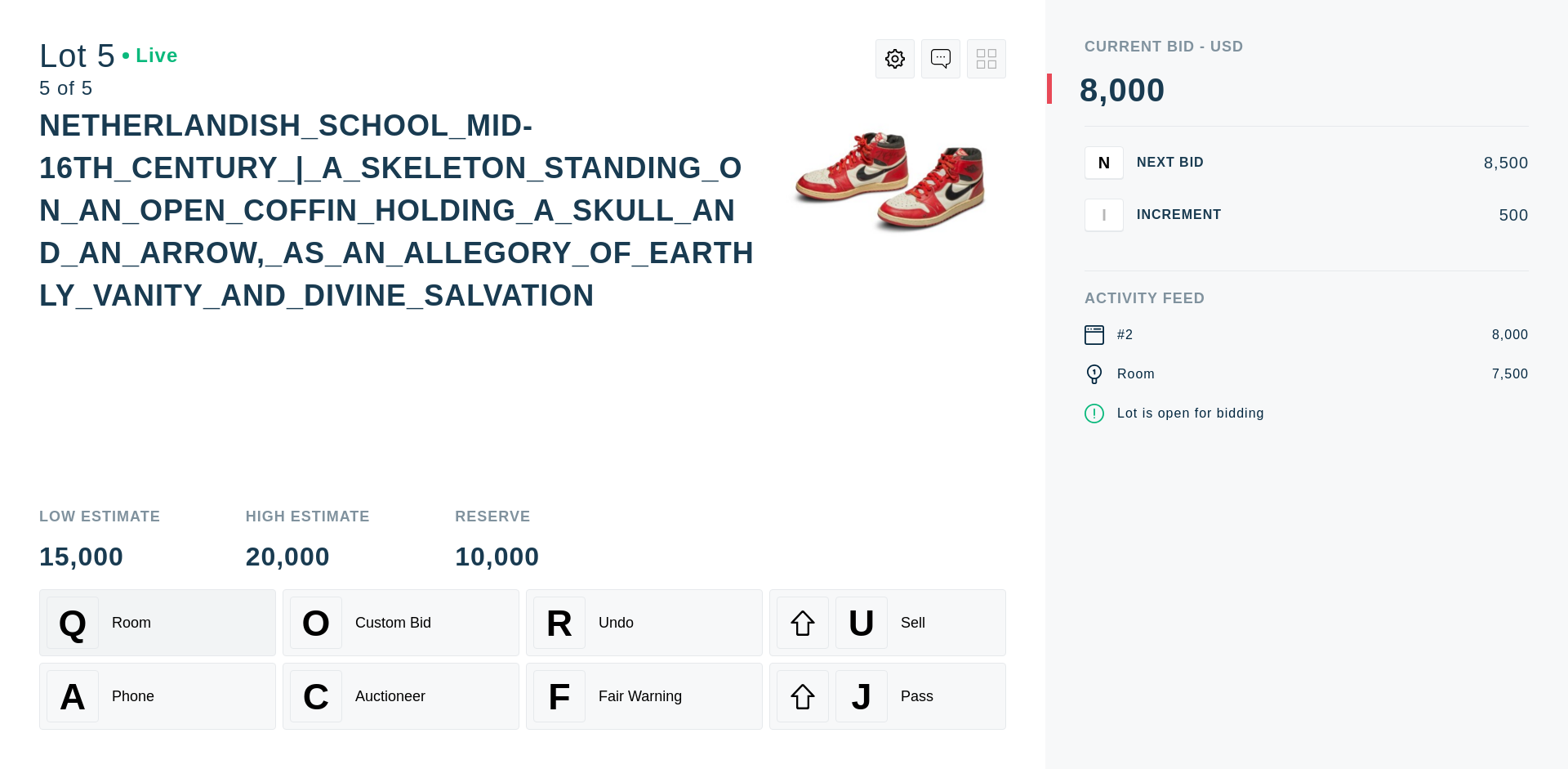
click at [157, 622] on div "Q Room" at bounding box center [157, 623] width 222 height 52
click at [888, 622] on div "U Sell" at bounding box center [888, 623] width 222 height 52
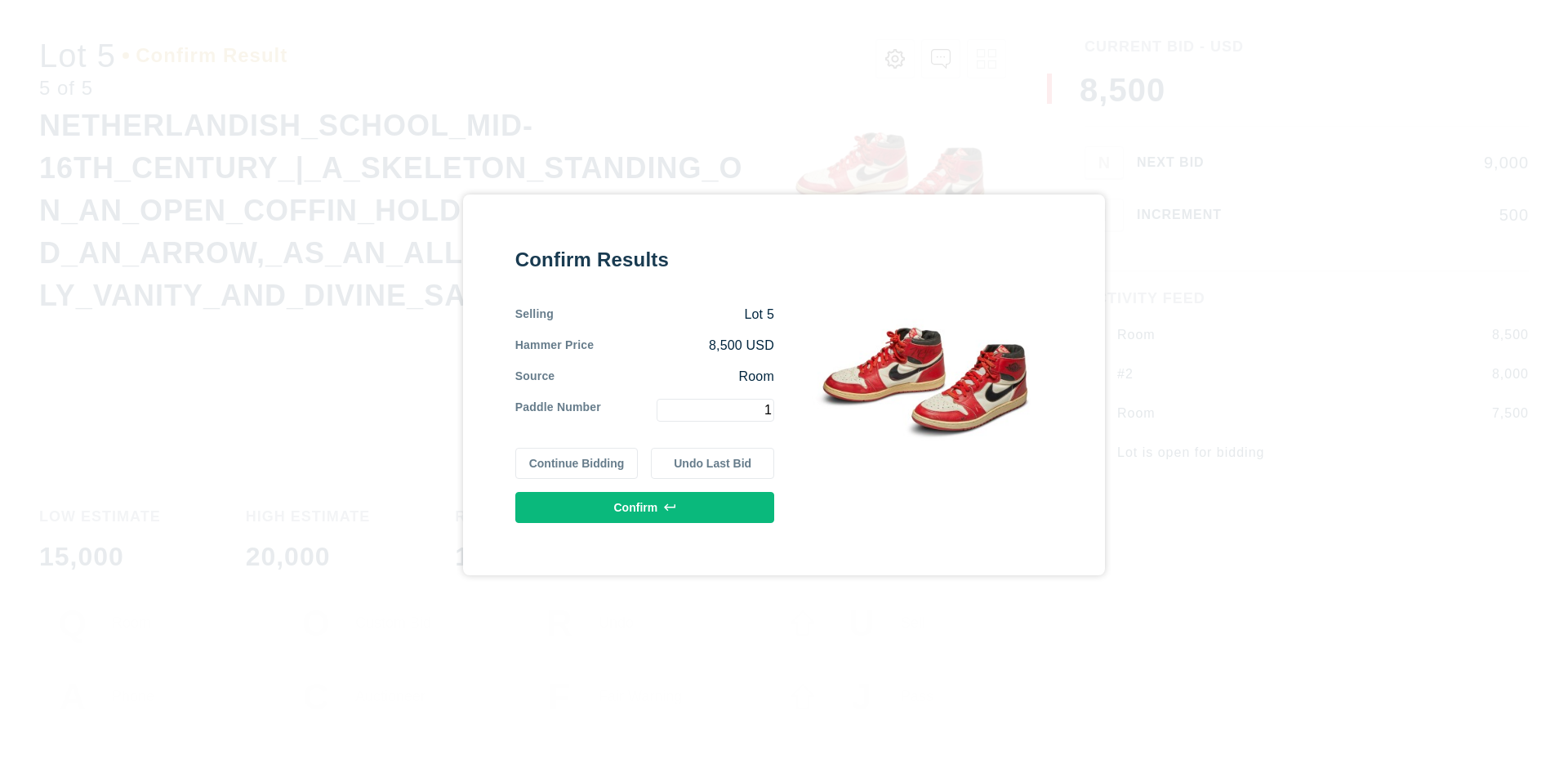
type input "1"
click at [645, 507] on button "Confirm" at bounding box center [645, 507] width 259 height 31
